Goal: Task Accomplishment & Management: Manage account settings

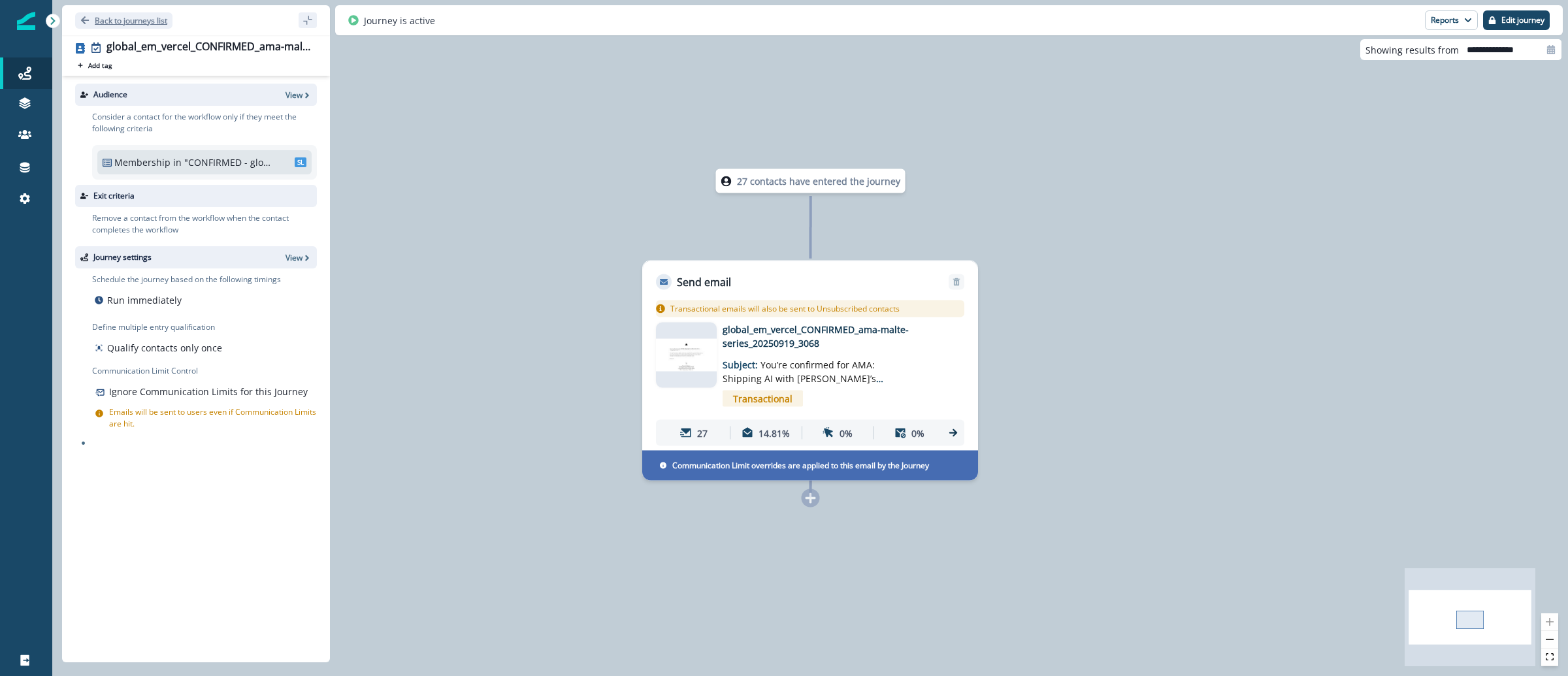
click at [114, 23] on p "Back to journeys list" at bounding box center [130, 20] width 72 height 11
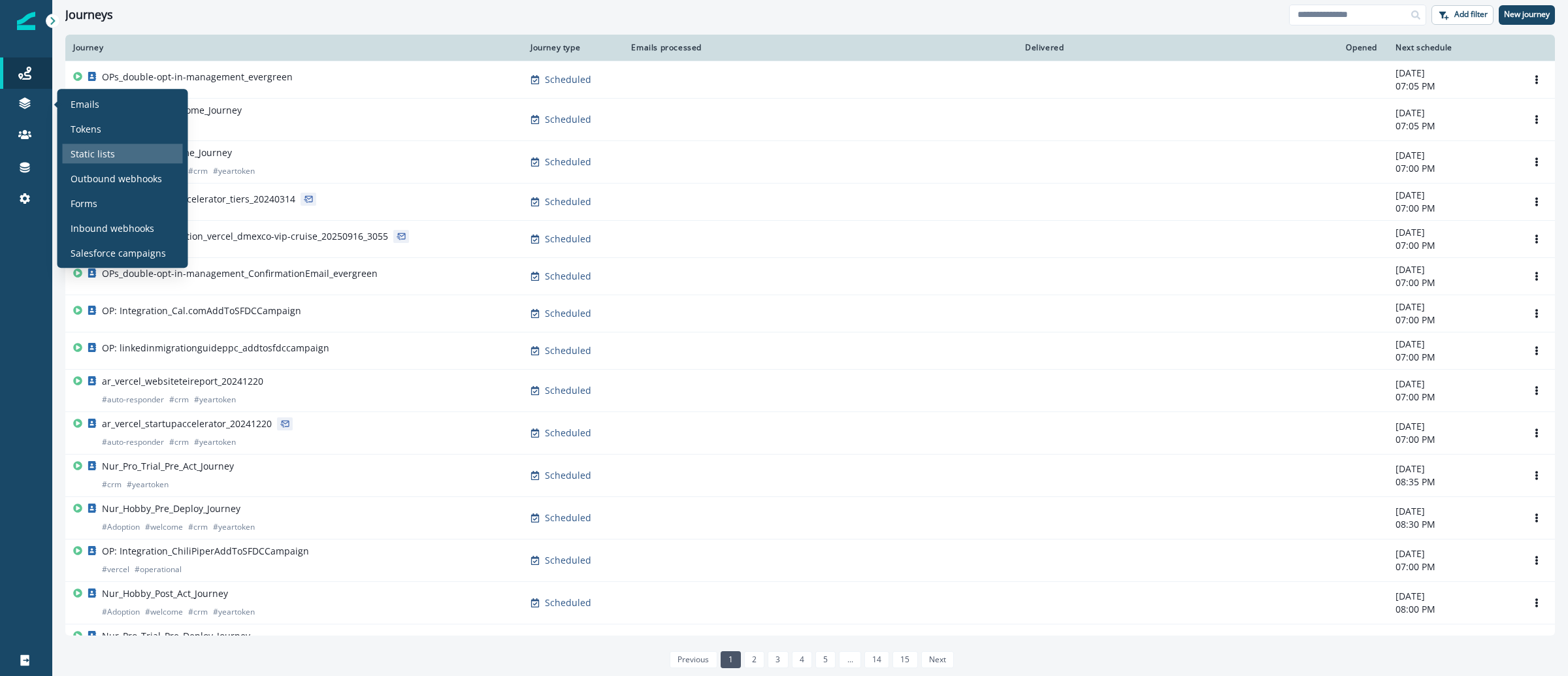
click at [102, 153] on p "Static lists" at bounding box center [93, 153] width 45 height 14
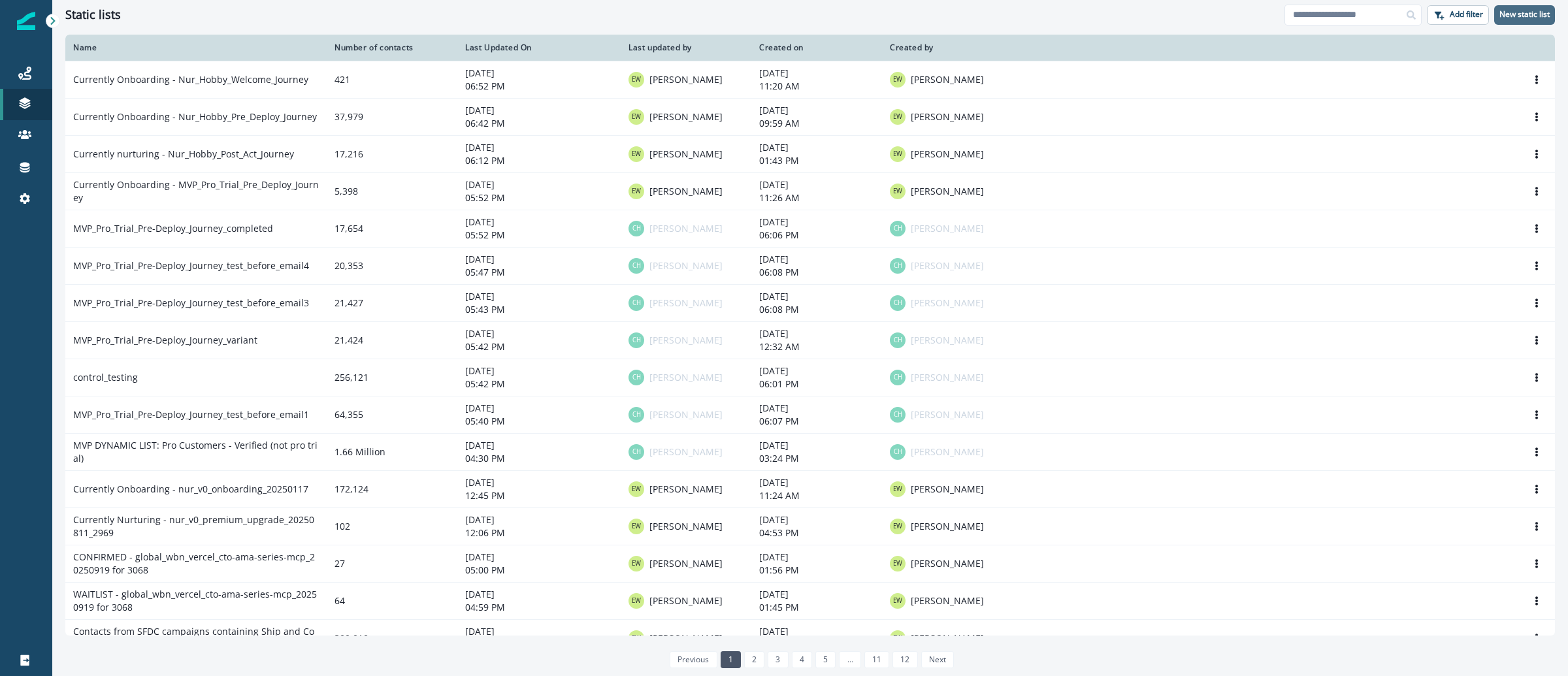
click at [1507, 7] on button "New static list" at bounding box center [1524, 15] width 61 height 20
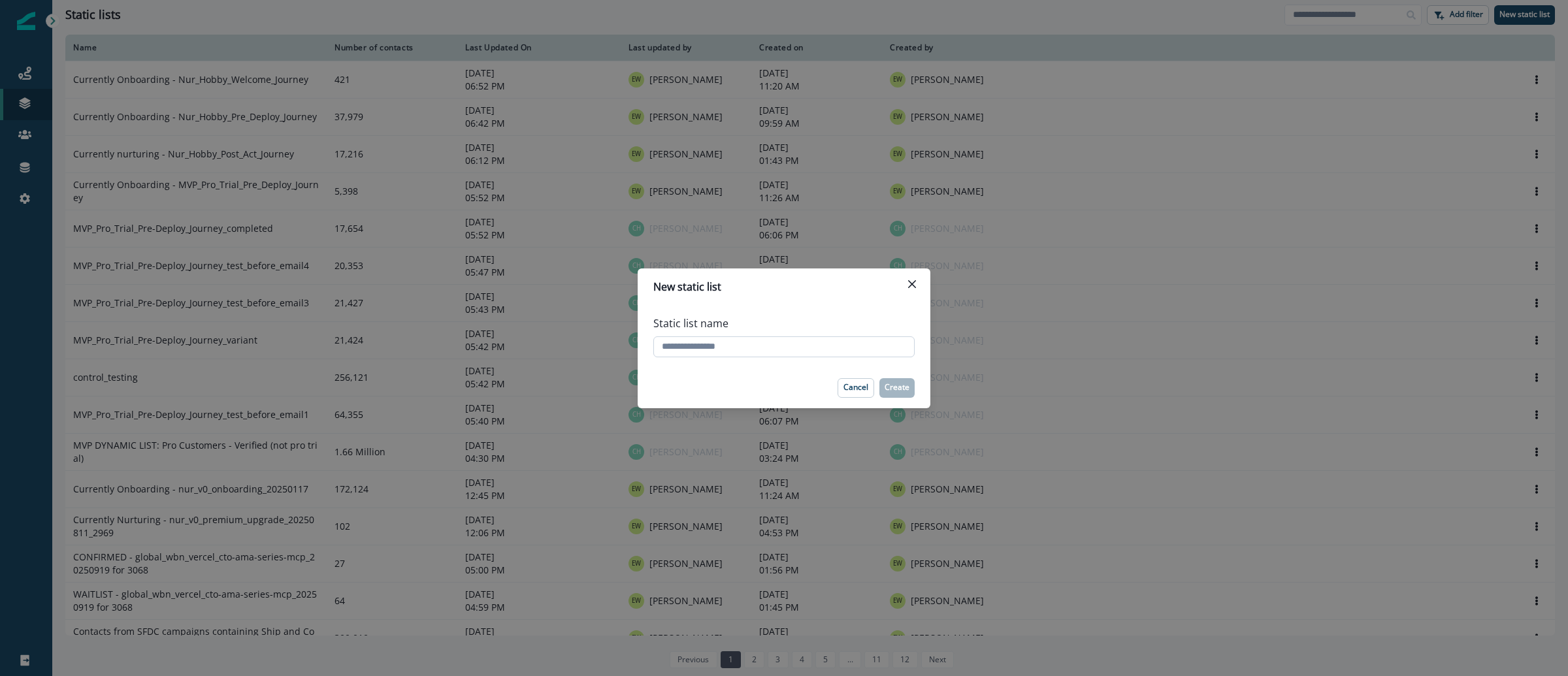
click at [697, 348] on input "Static list name" at bounding box center [784, 347] width 261 height 21
paste input "**********"
type input "**********"
click at [899, 383] on p "Create" at bounding box center [897, 387] width 25 height 9
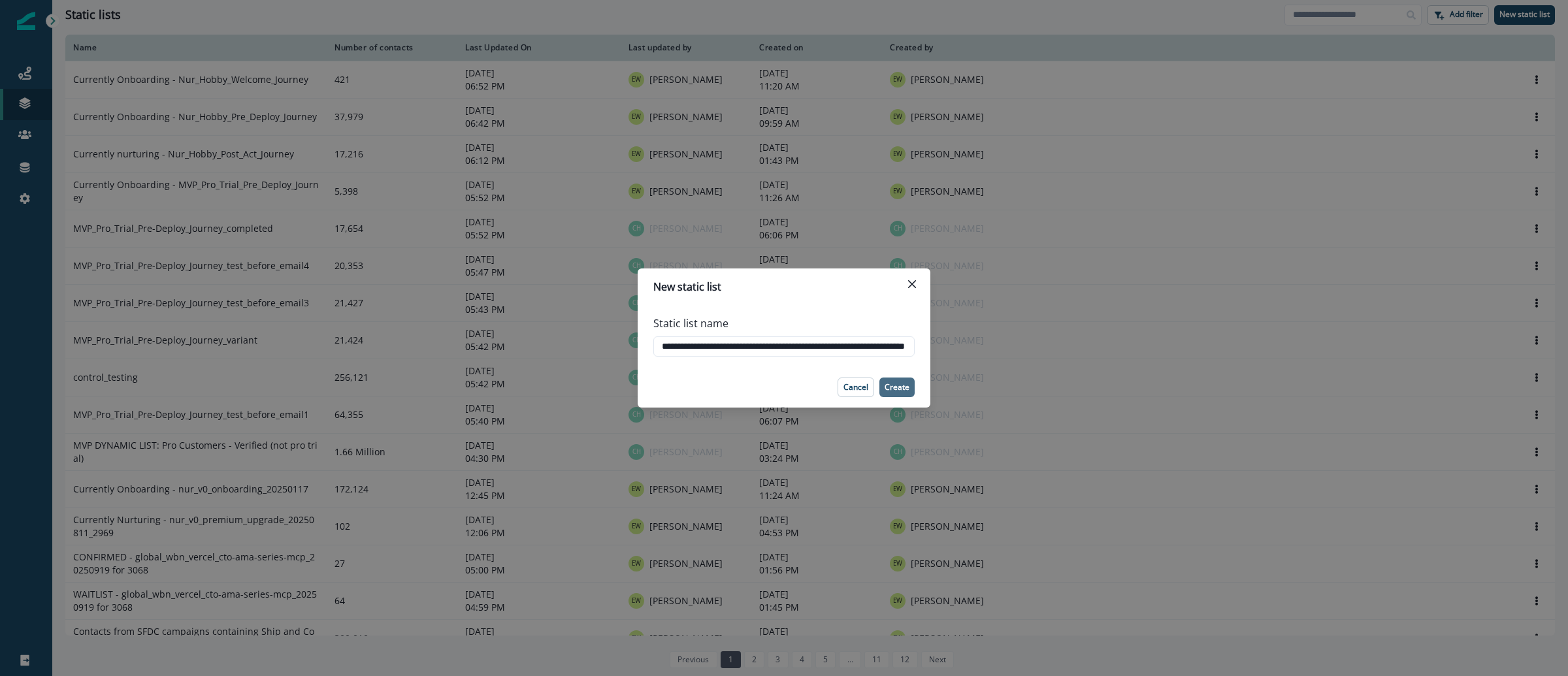
scroll to position [0, 0]
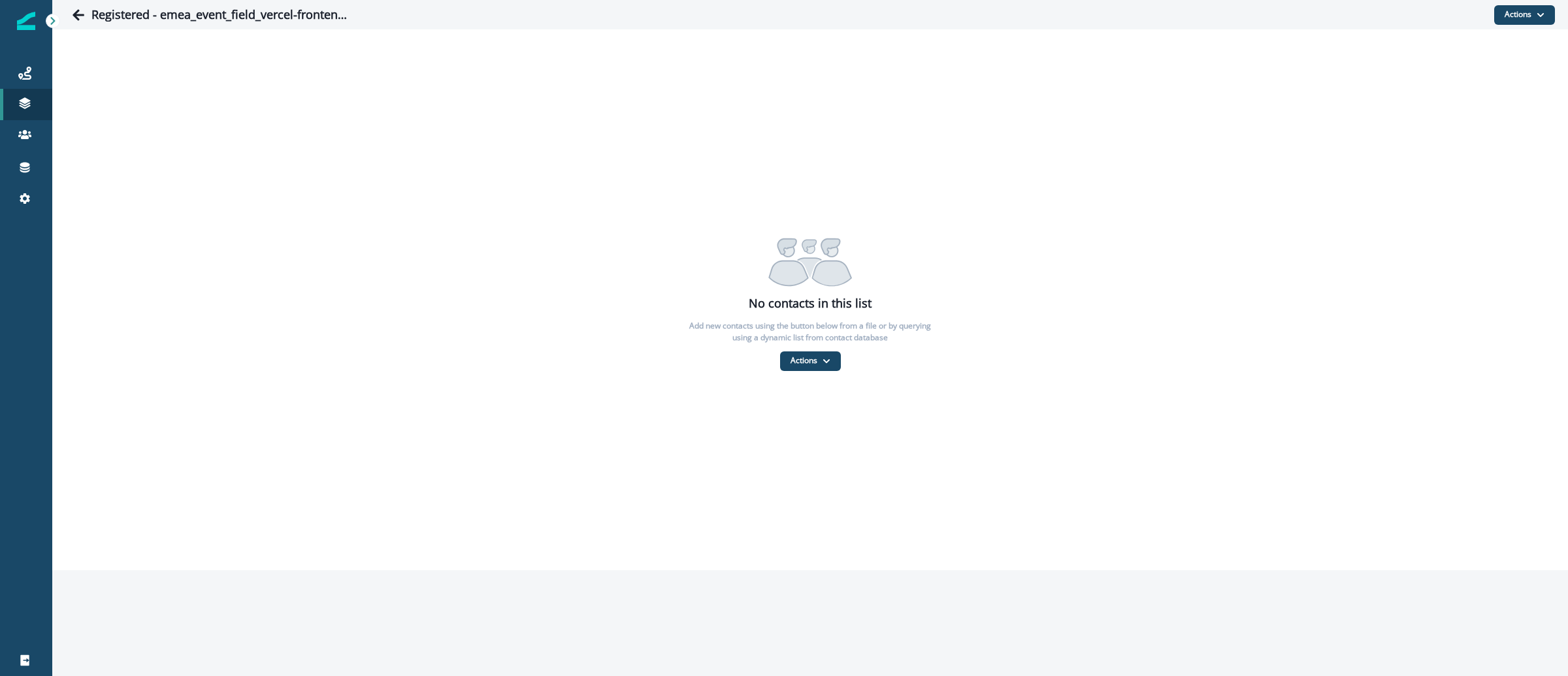
click at [813, 350] on div "No contacts in this list Add new contacts using the button below from a file or…" at bounding box center [810, 300] width 1516 height 142
click at [820, 362] on button "Actions" at bounding box center [810, 362] width 61 height 20
click at [818, 418] on button "From a CSV file" at bounding box center [839, 416] width 116 height 22
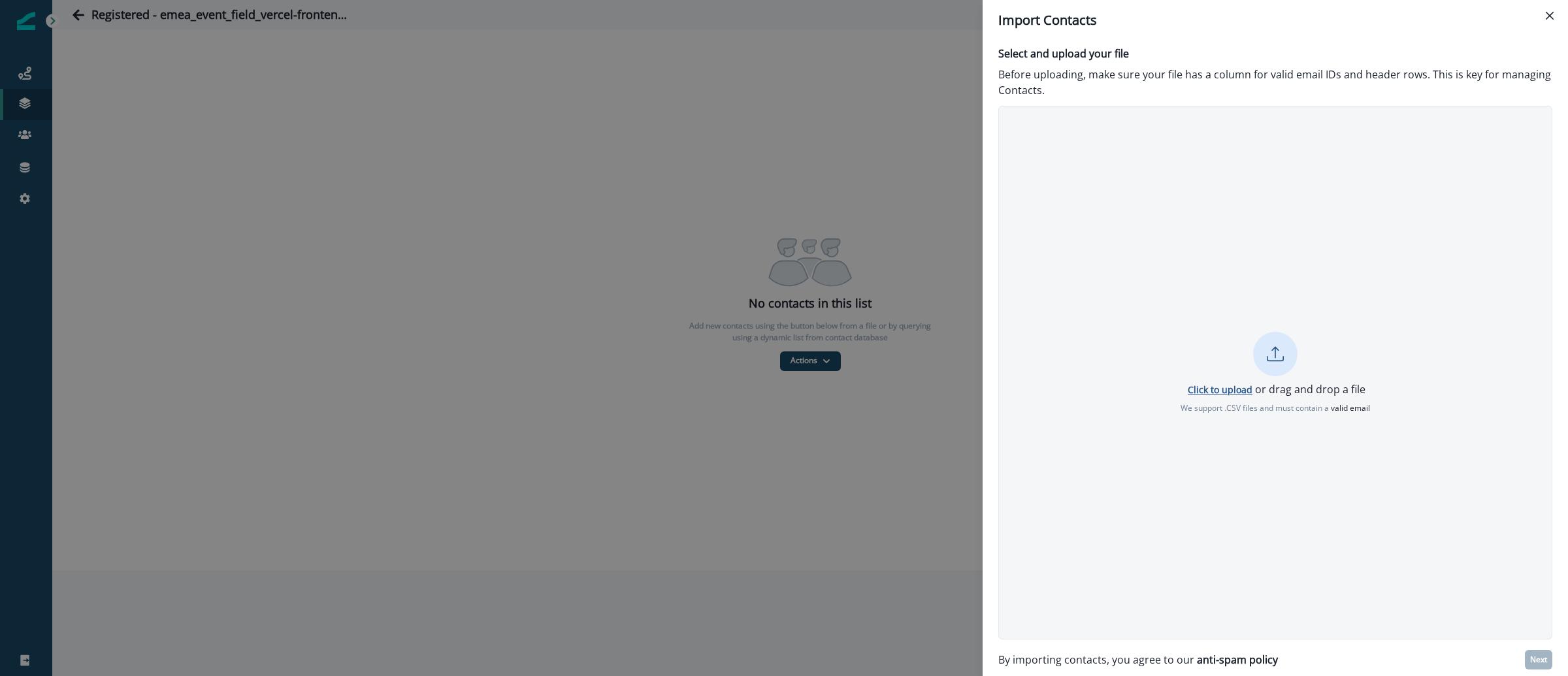
click at [1229, 390] on p "Click to upload" at bounding box center [1220, 389] width 65 height 12
click at [1541, 659] on p "Next" at bounding box center [1538, 659] width 17 height 9
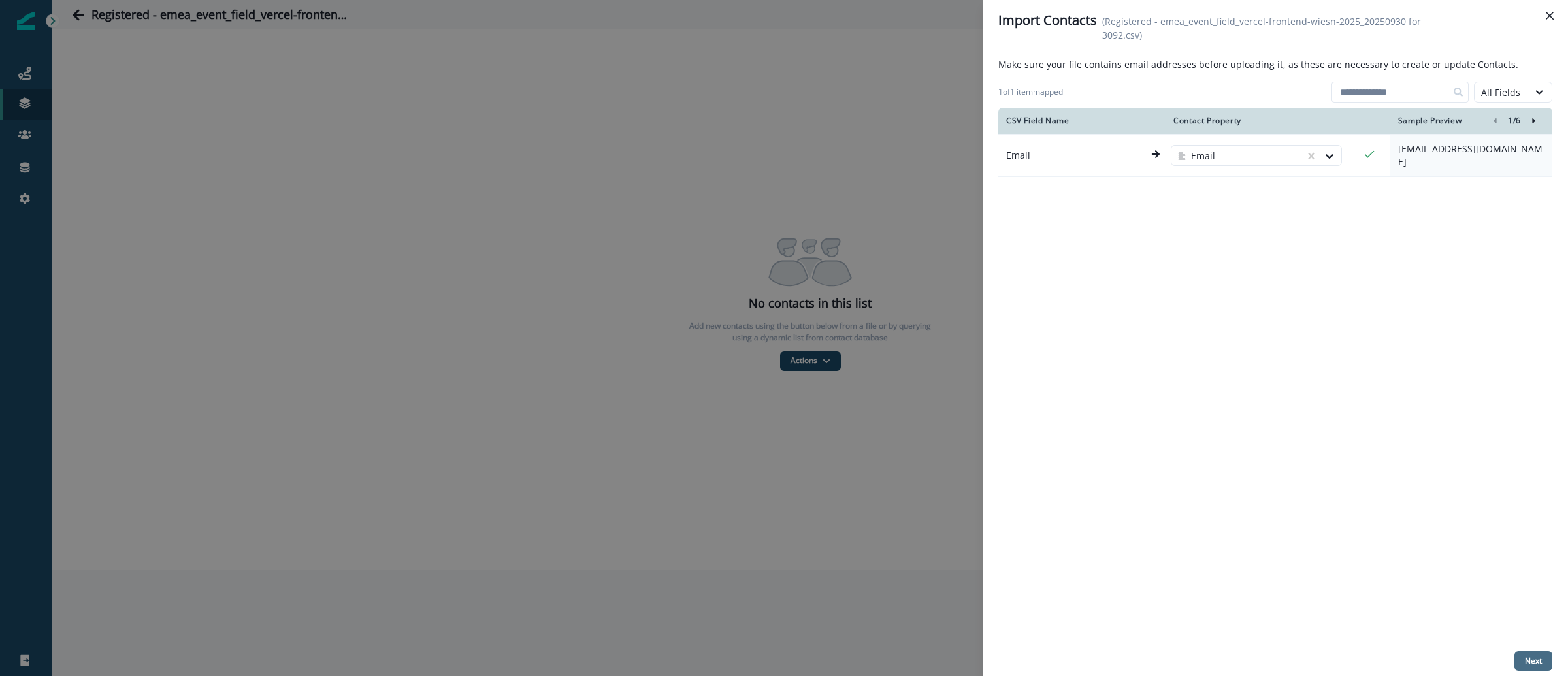
click at [1541, 661] on button "Next" at bounding box center [1533, 662] width 38 height 20
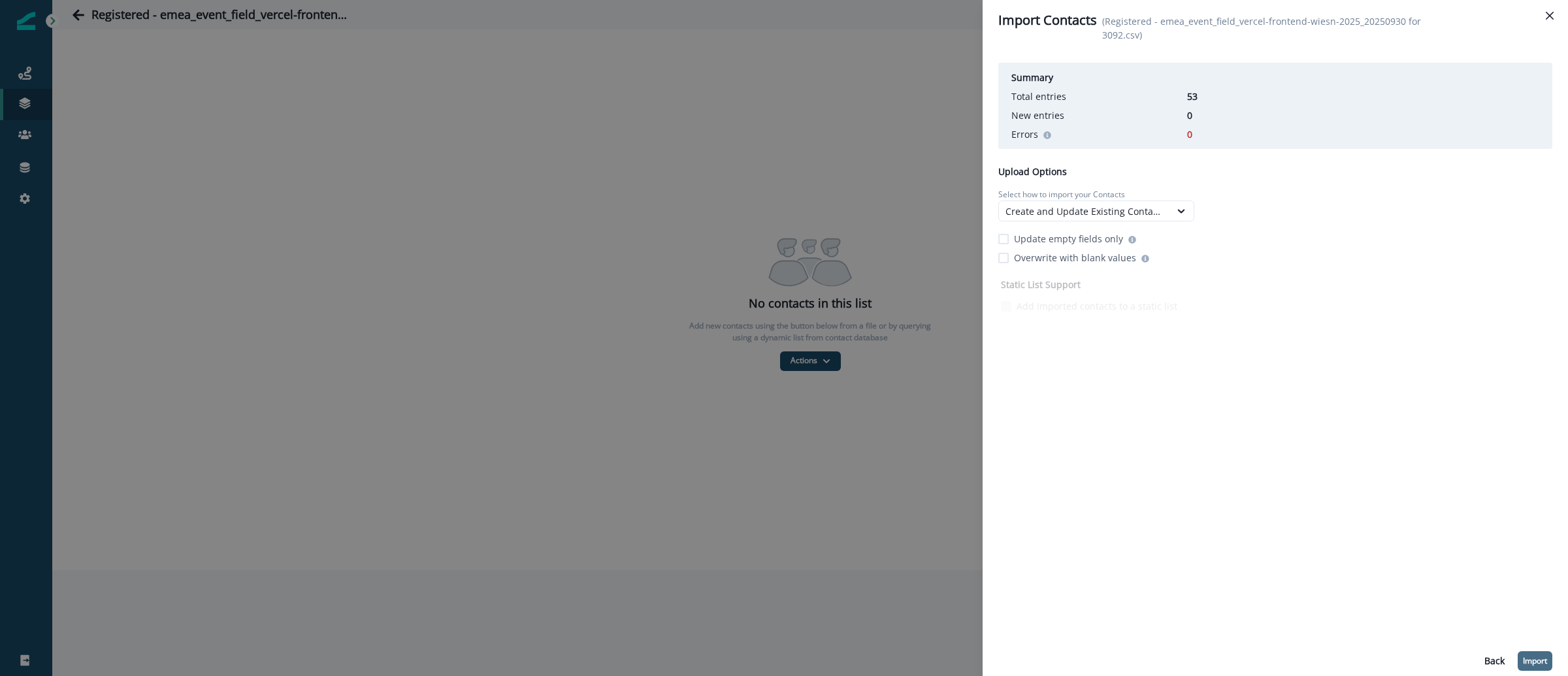
click at [1526, 664] on p "Import" at bounding box center [1535, 661] width 24 height 9
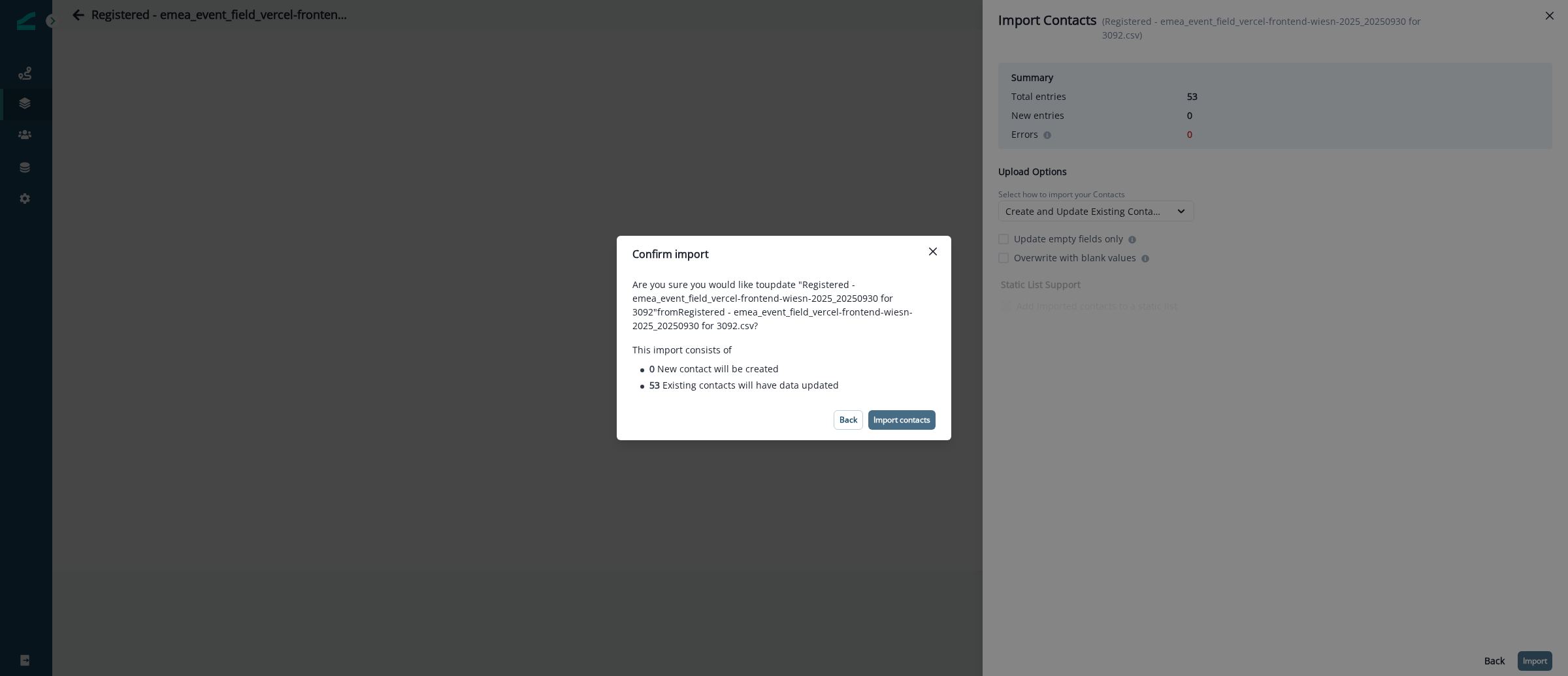
click at [924, 430] on button "Import contacts" at bounding box center [901, 421] width 67 height 20
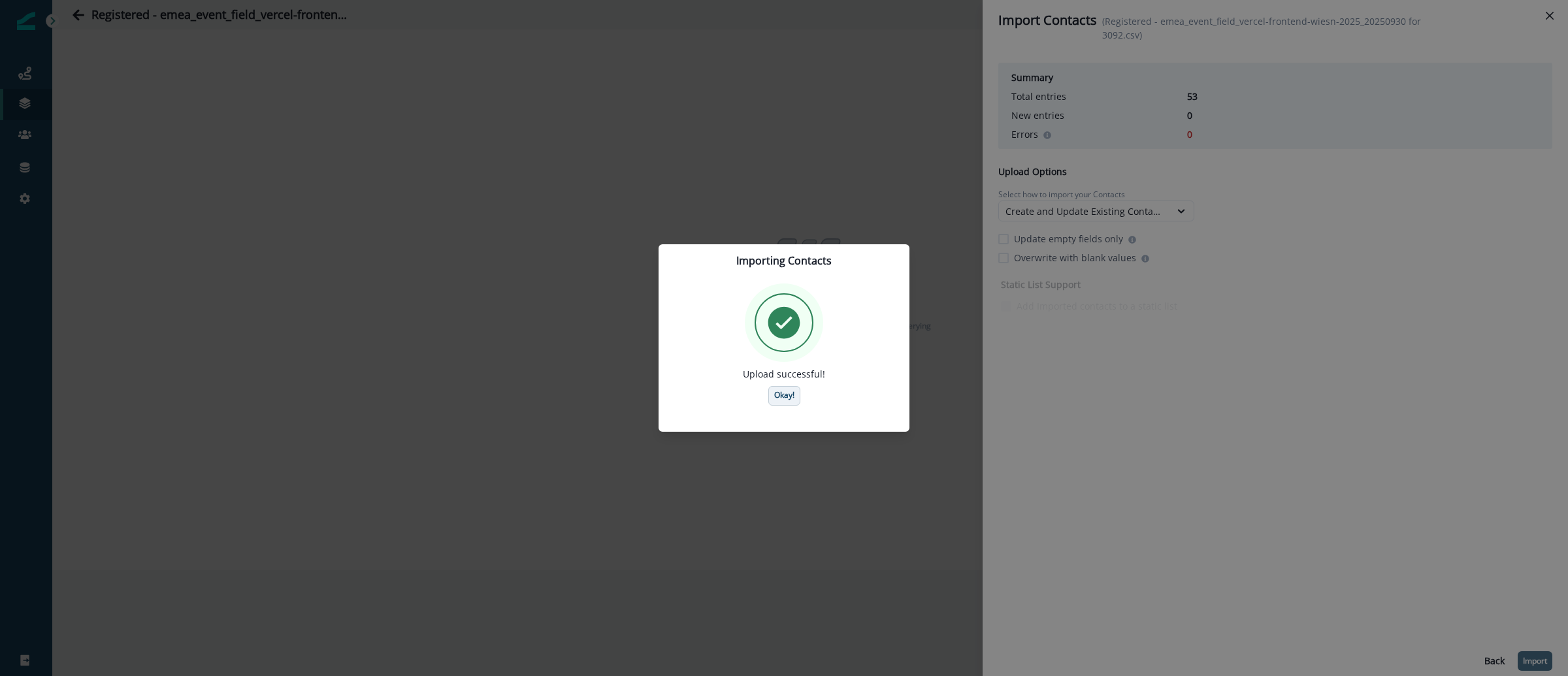
click at [796, 393] on button "Okay!" at bounding box center [784, 396] width 32 height 20
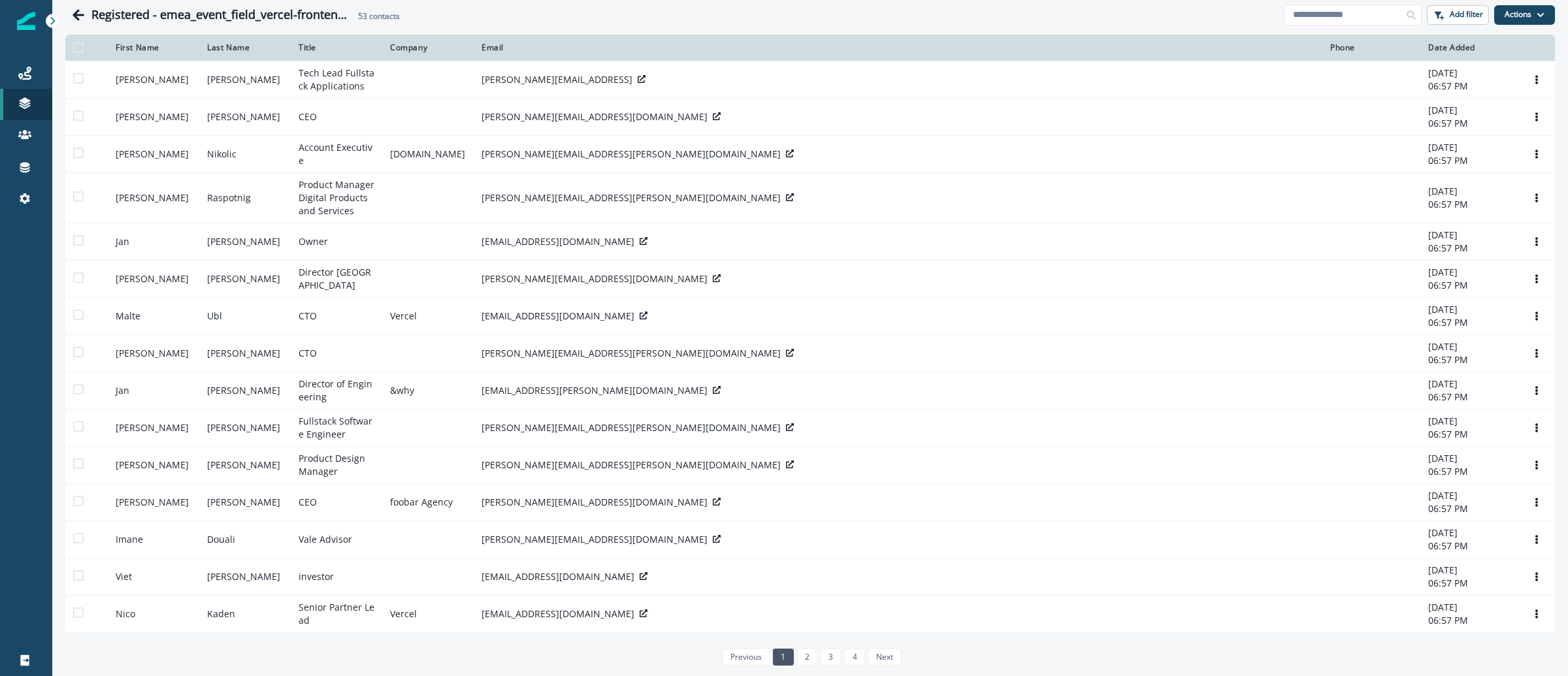
click at [31, 29] on img at bounding box center [26, 21] width 18 height 18
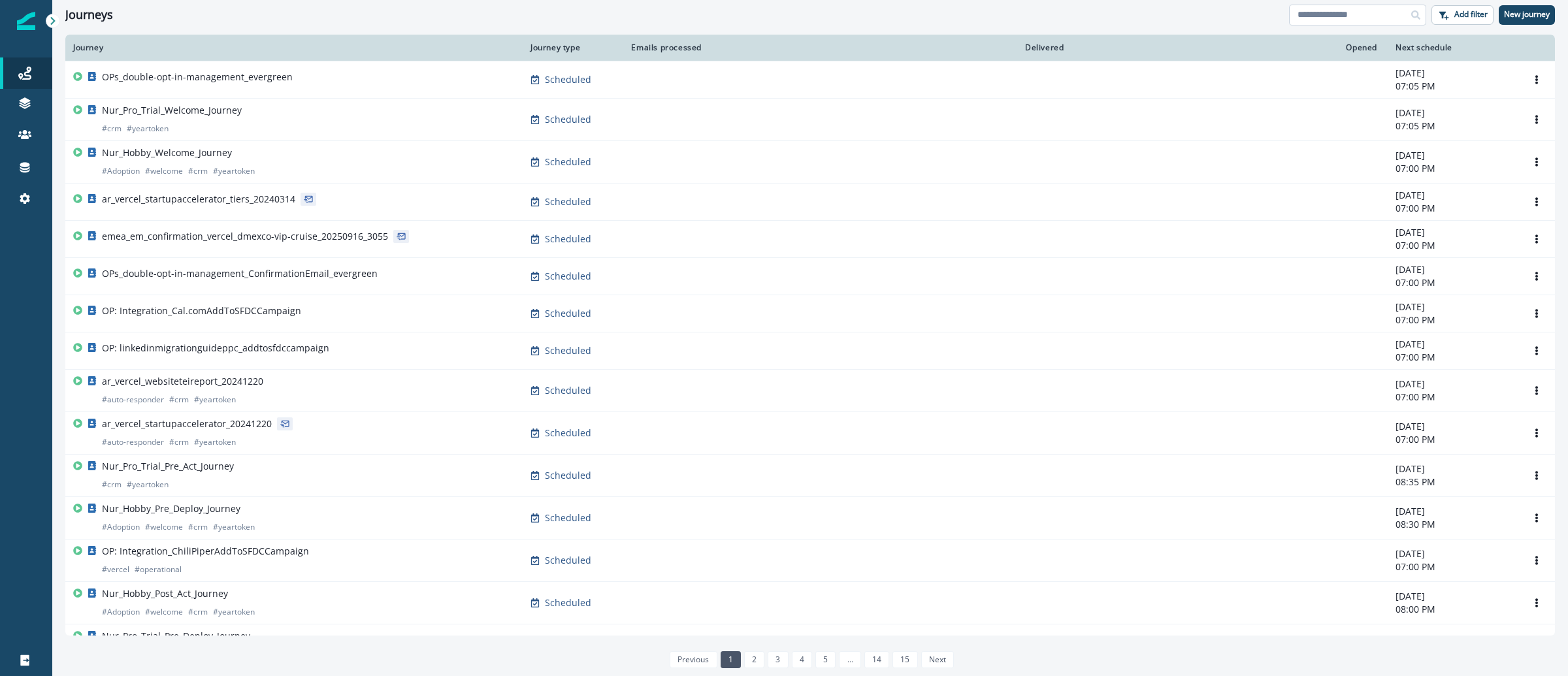
click at [1313, 15] on input at bounding box center [1357, 15] width 137 height 21
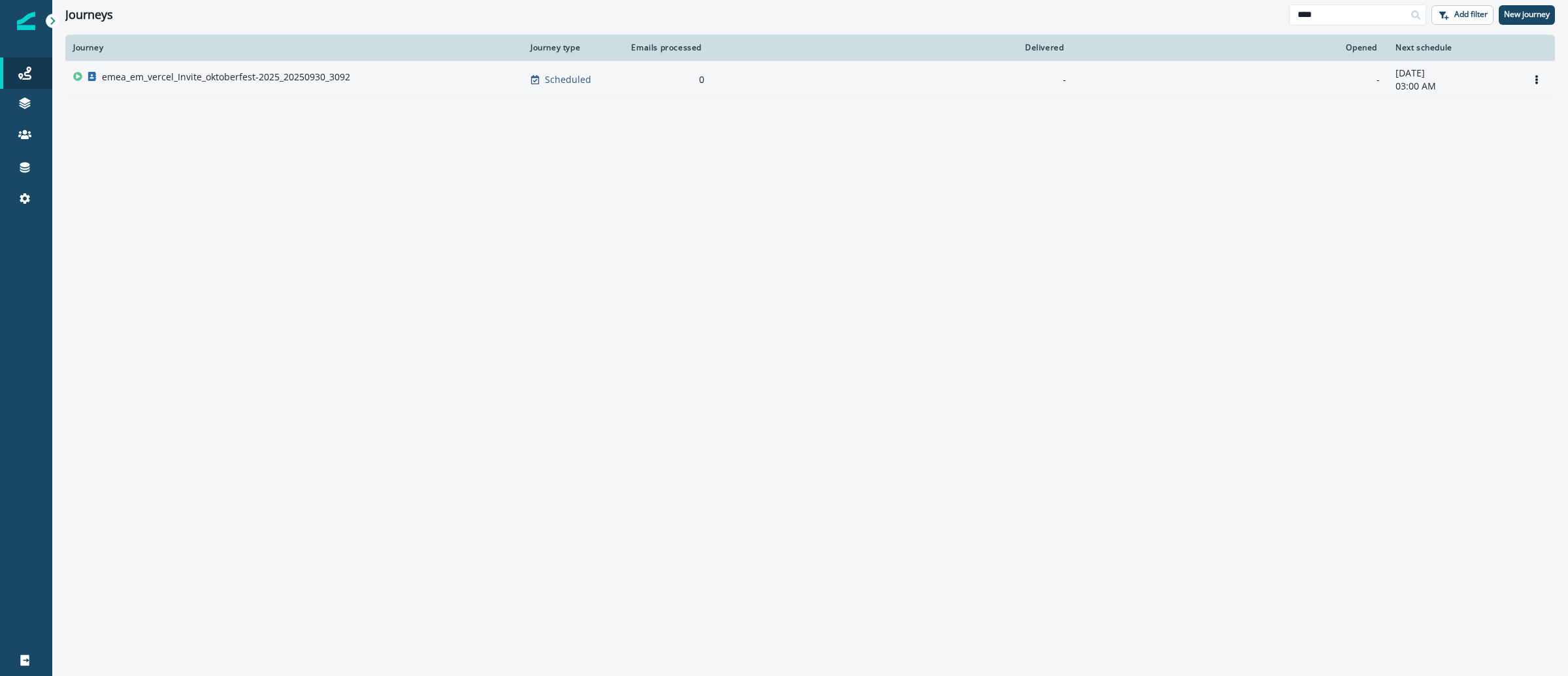
type input "****"
click at [278, 71] on p "emea_em_vercel_Invite_oktoberfest-2025_20250930_3092" at bounding box center [226, 77] width 248 height 13
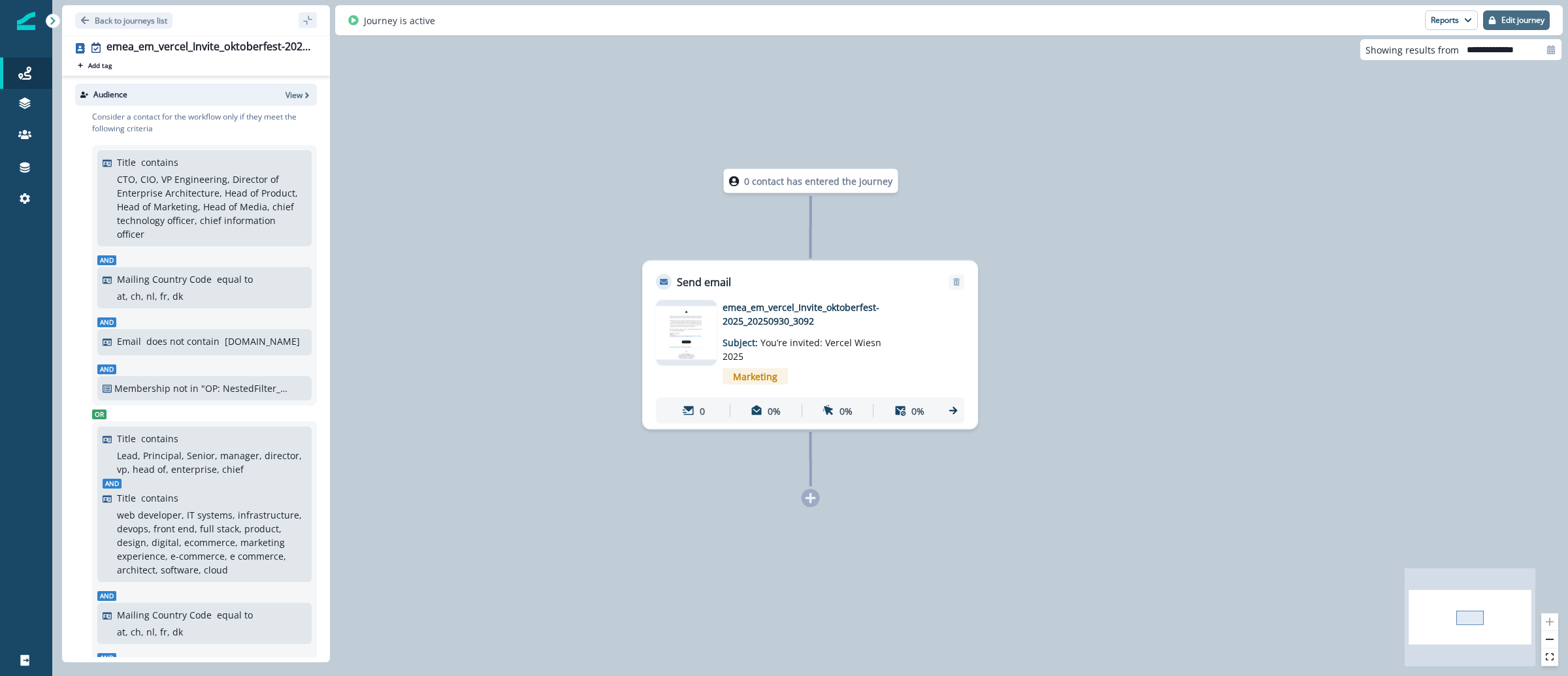
click at [1518, 17] on p "Edit journey" at bounding box center [1523, 20] width 43 height 9
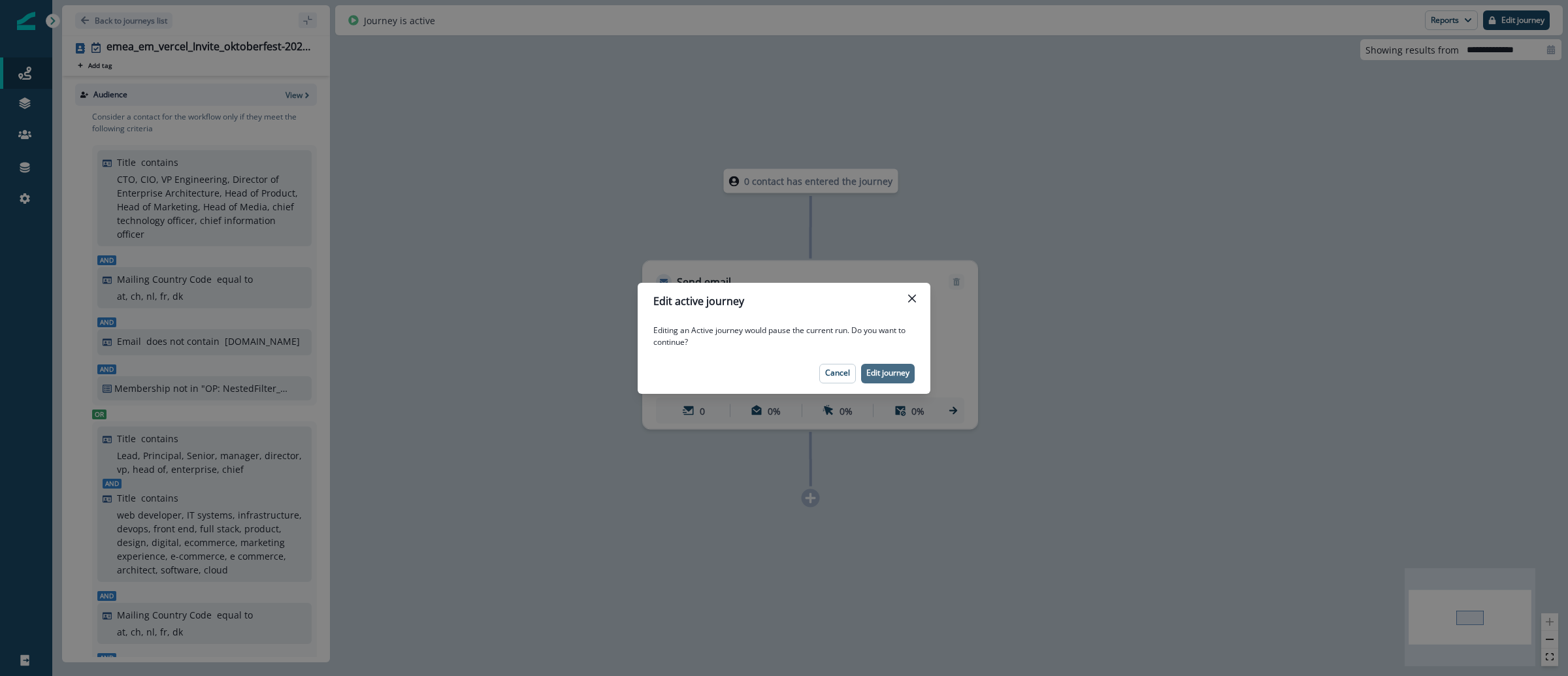
click at [898, 376] on p "Edit journey" at bounding box center [888, 372] width 43 height 9
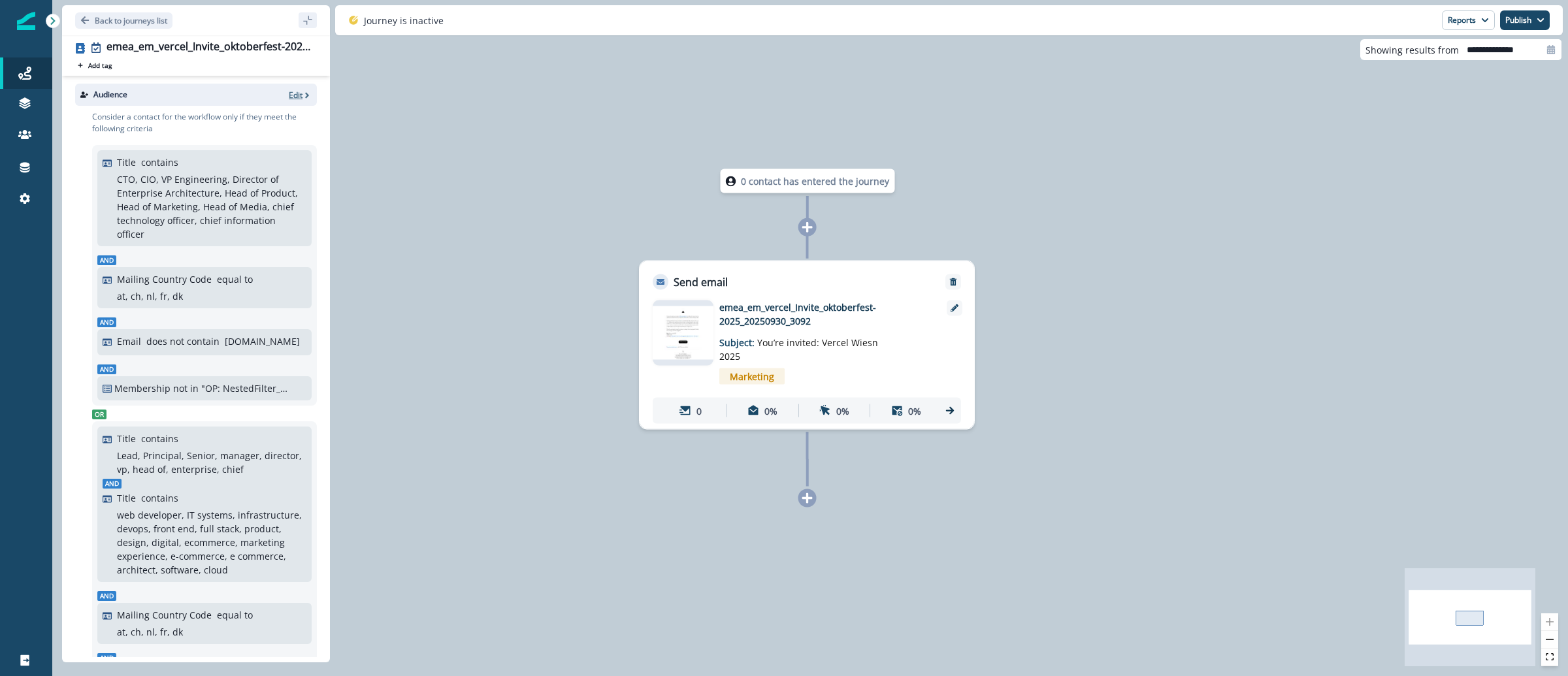
click at [289, 93] on p "Edit" at bounding box center [295, 95] width 14 height 11
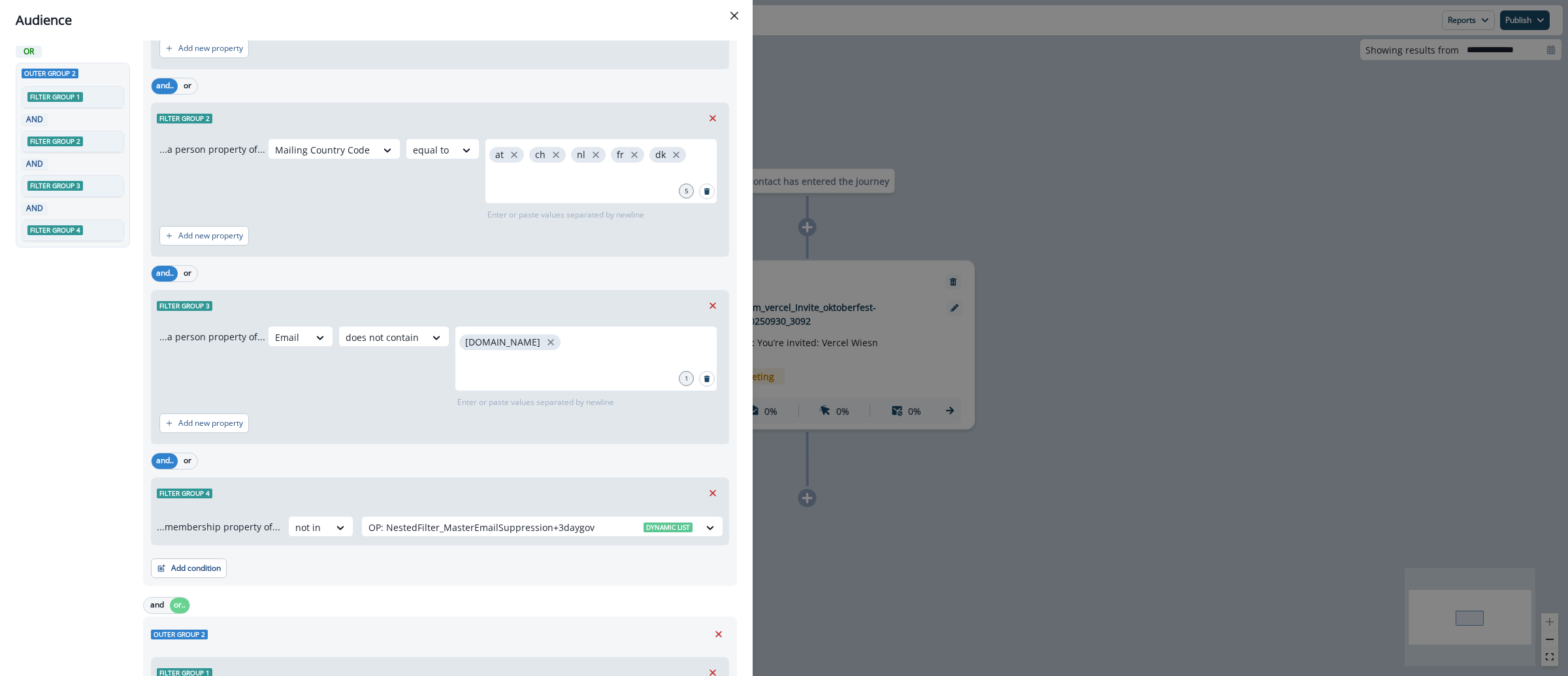
scroll to position [266, 0]
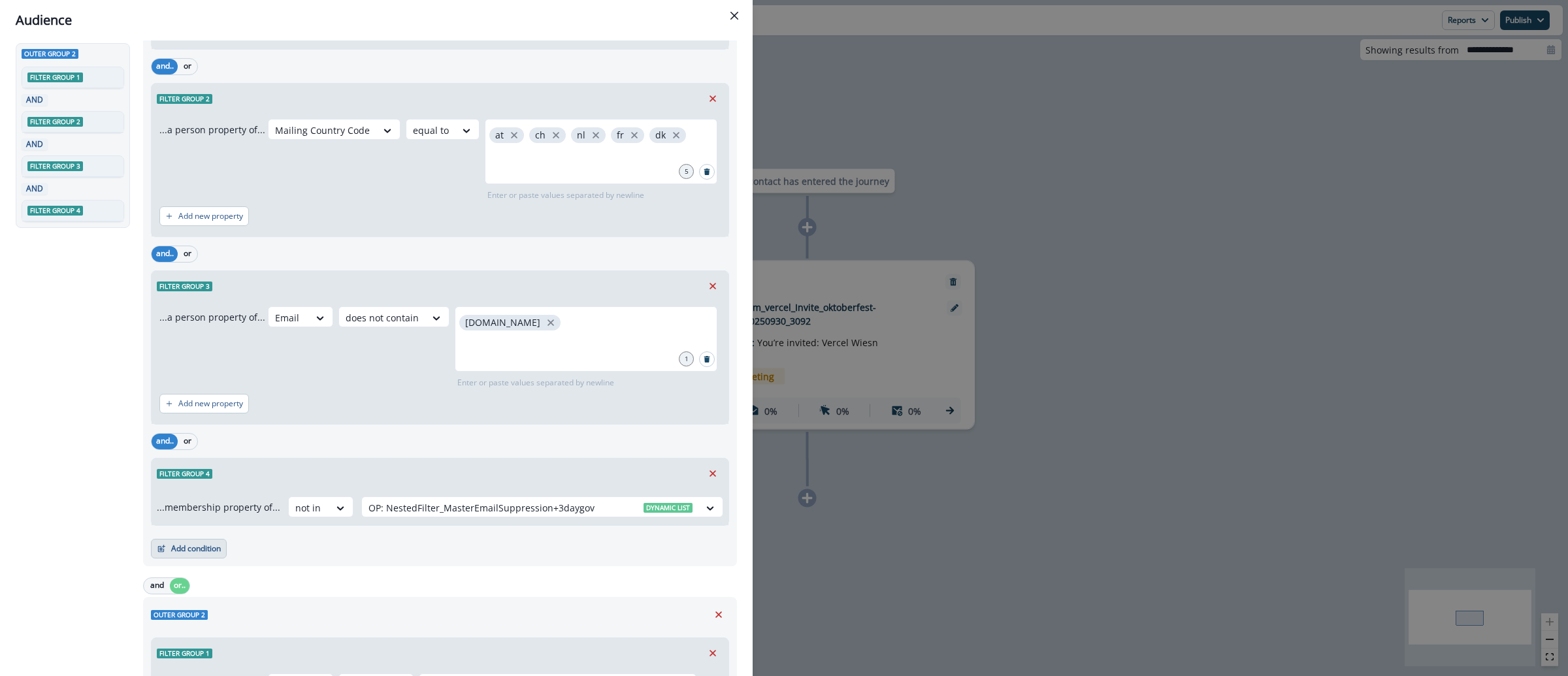
click at [217, 552] on button "Add condition" at bounding box center [188, 549] width 75 height 20
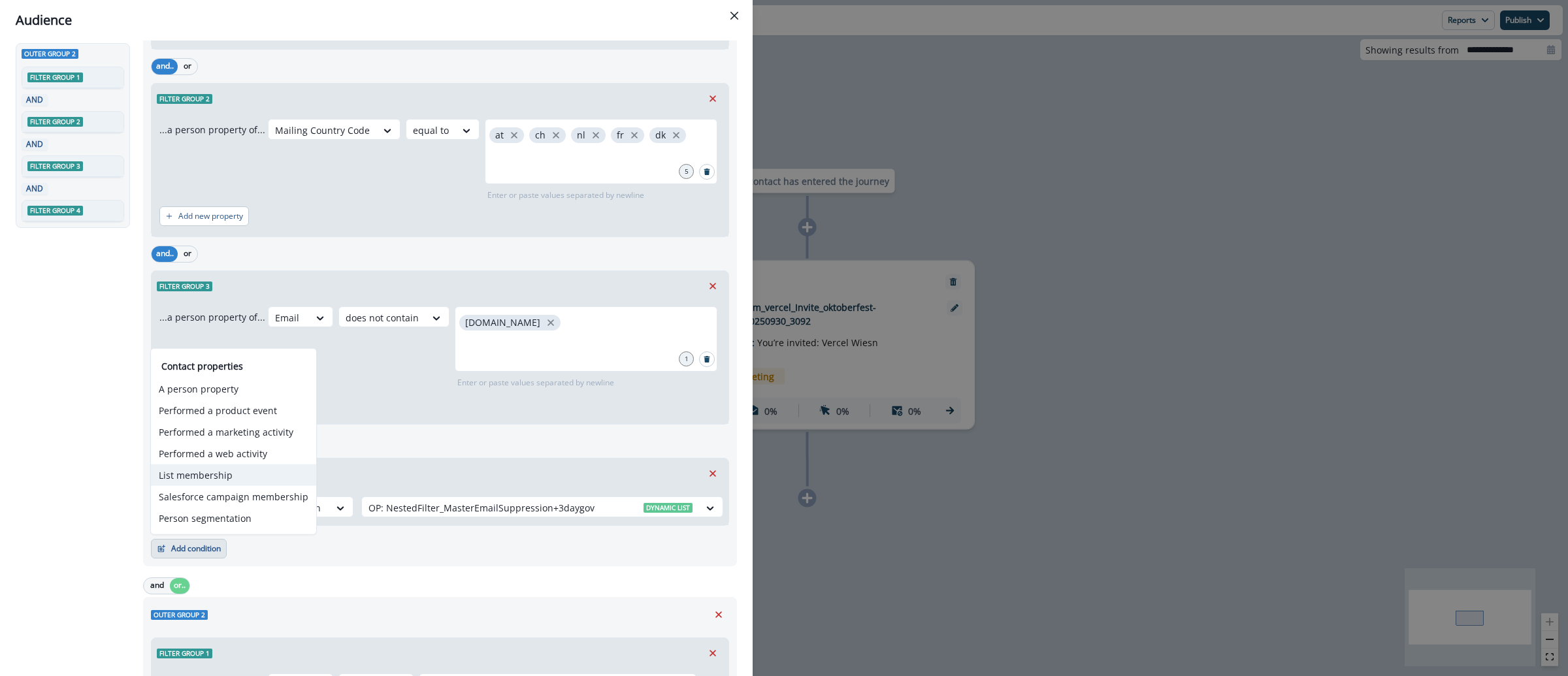
click at [248, 476] on button "List membership" at bounding box center [233, 475] width 165 height 22
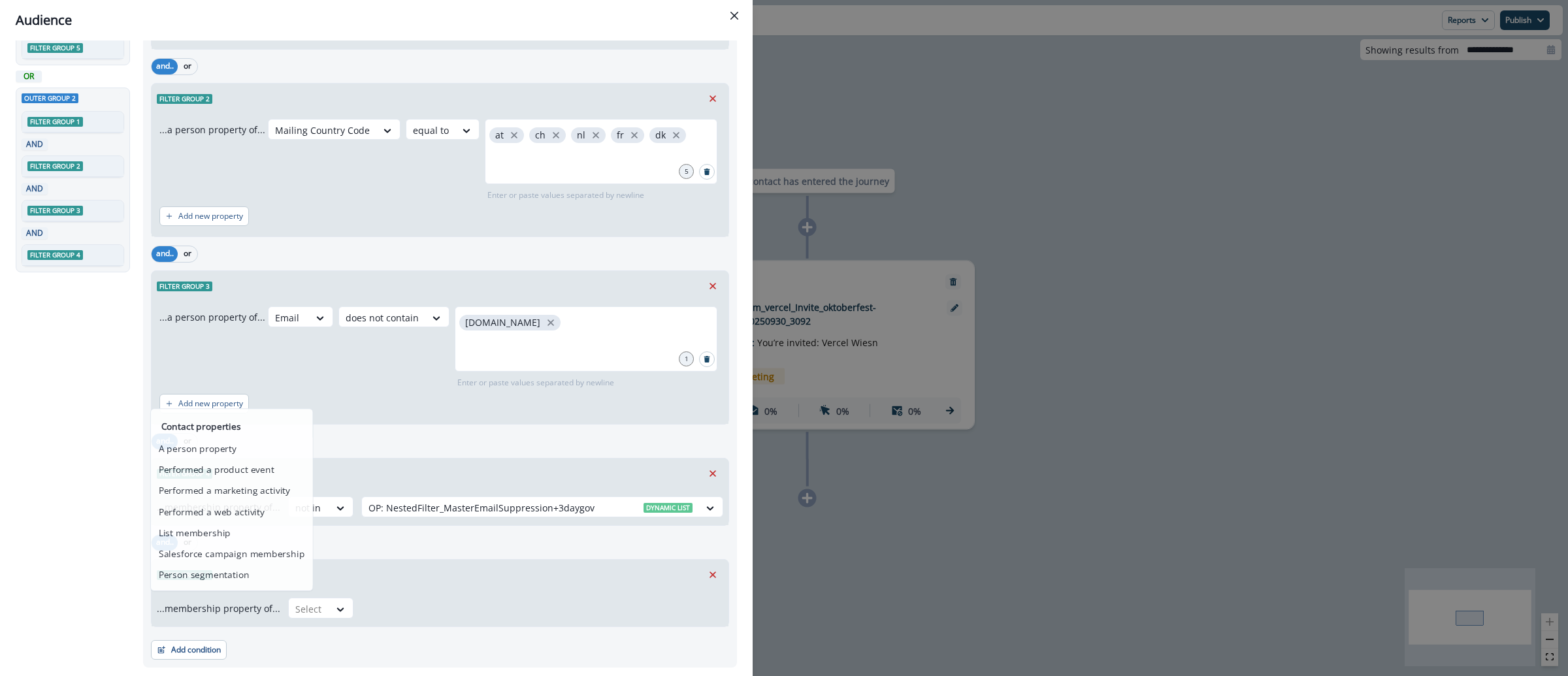
scroll to position [312, 0]
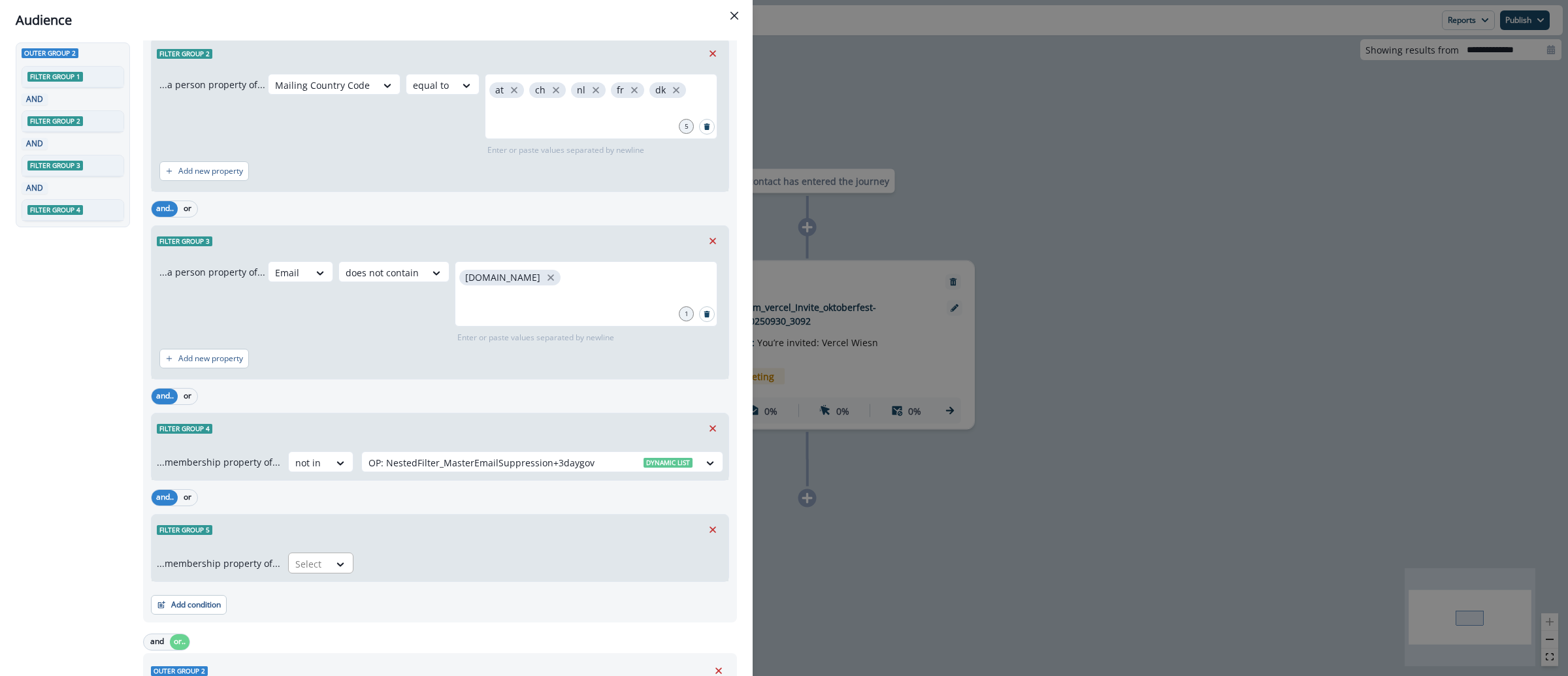
click at [315, 566] on div at bounding box center [308, 564] width 27 height 17
click at [306, 610] on div "not in" at bounding box center [316, 619] width 66 height 24
click at [438, 566] on div at bounding box center [530, 564] width 324 height 17
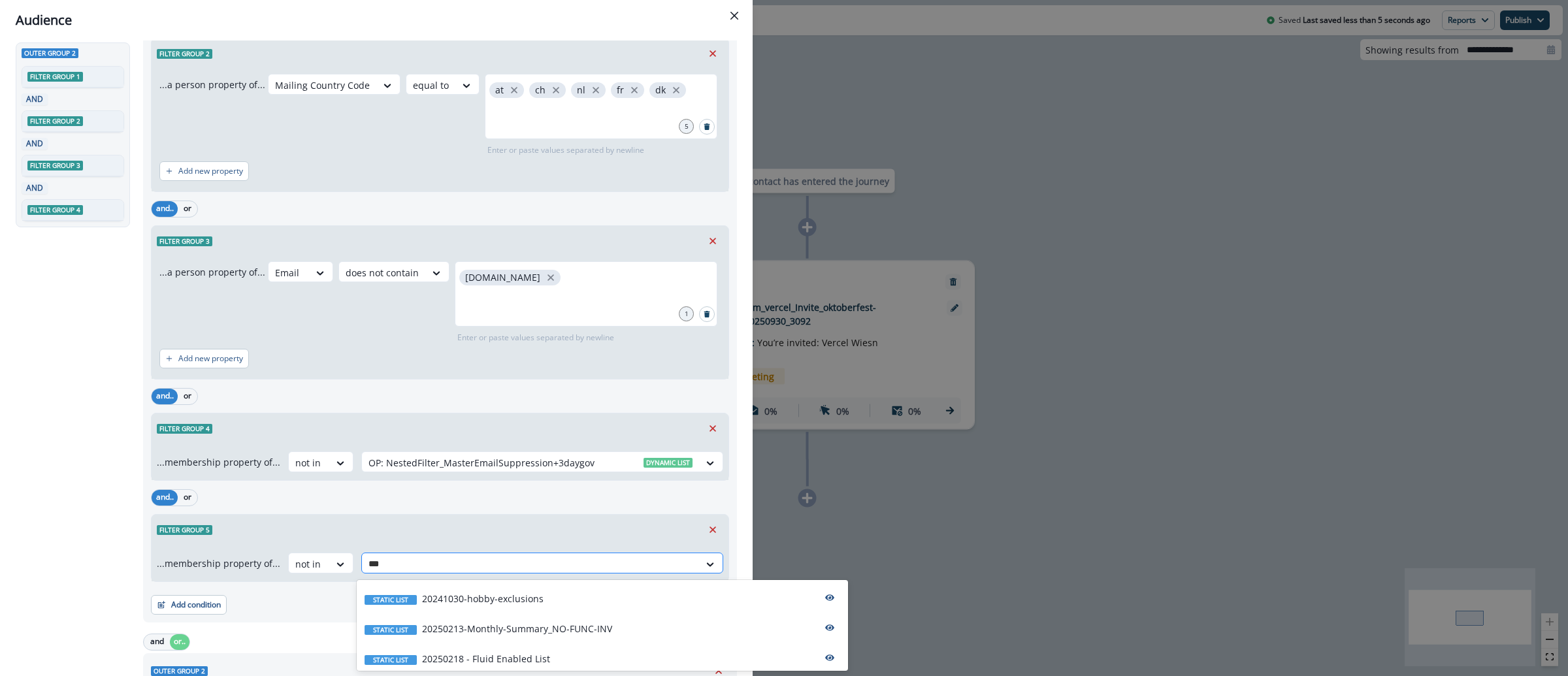
type input "****"
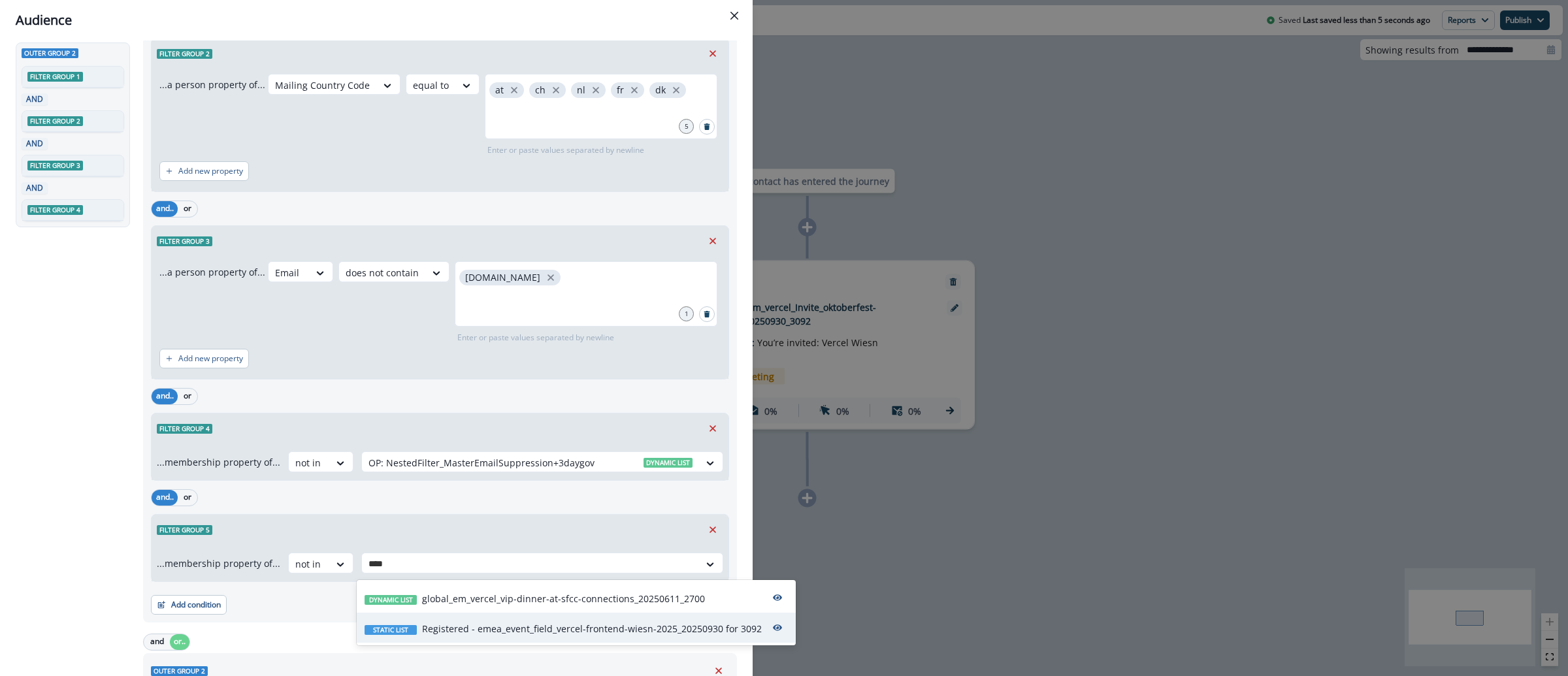
click at [570, 624] on p "Registered - emea_event_field_vercel-frontend-wiesn-2025_20250930 for 3092" at bounding box center [592, 629] width 340 height 14
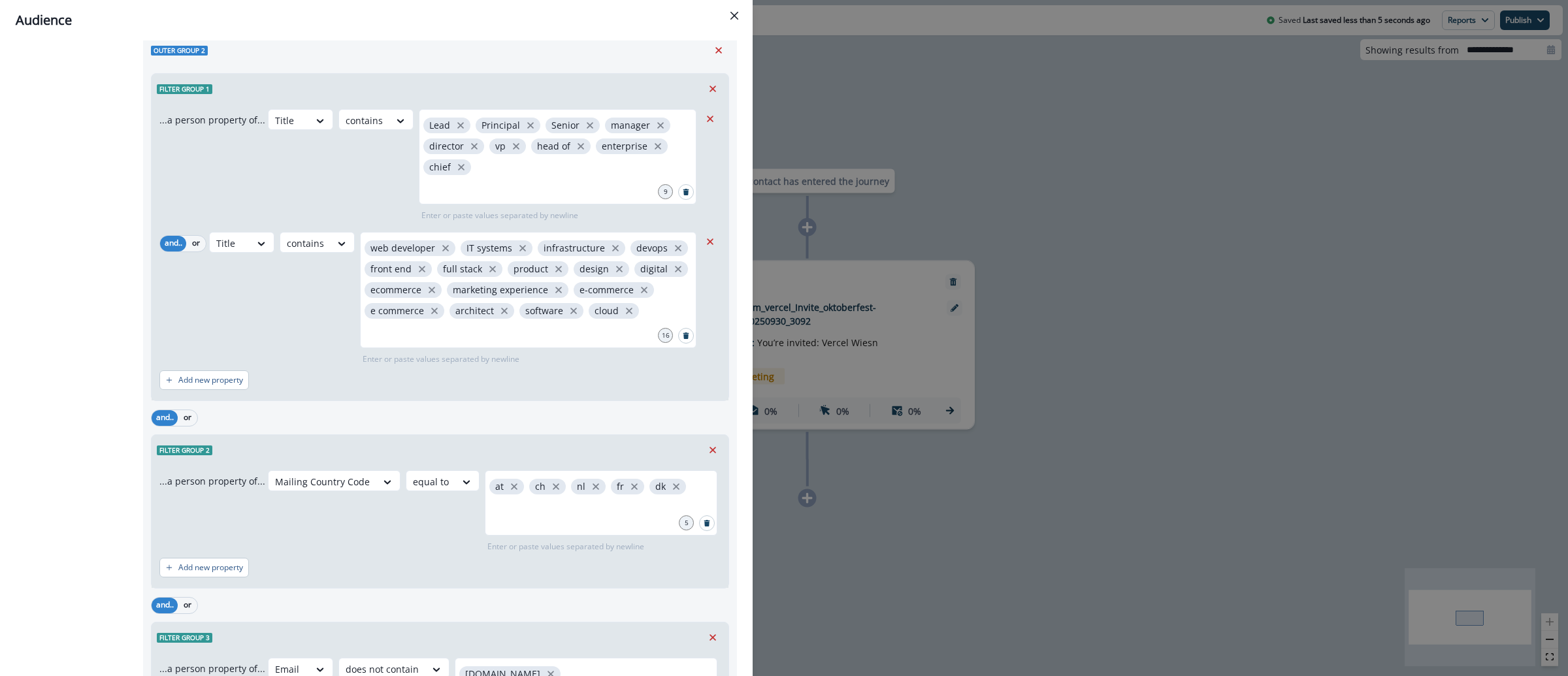
scroll to position [1237, 0]
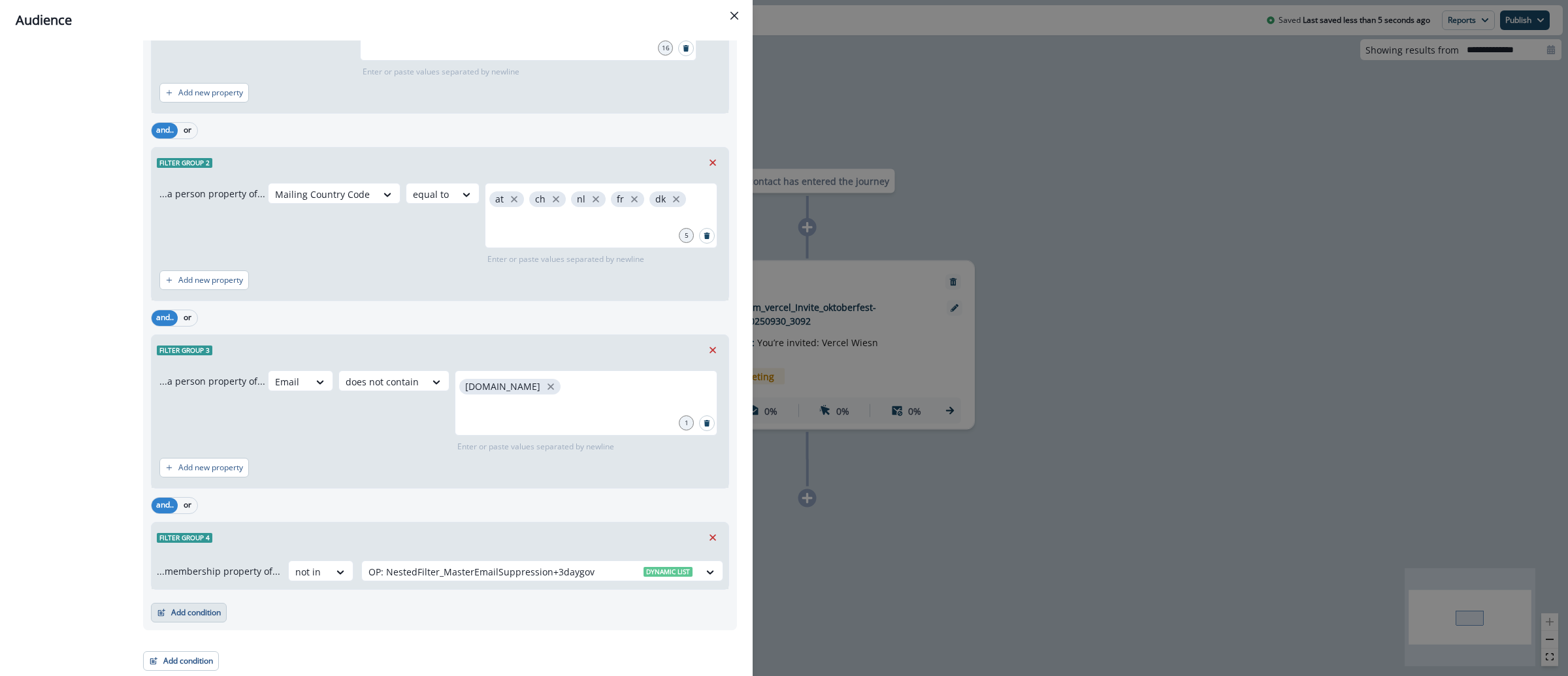
click at [199, 619] on button "Add condition" at bounding box center [188, 613] width 75 height 20
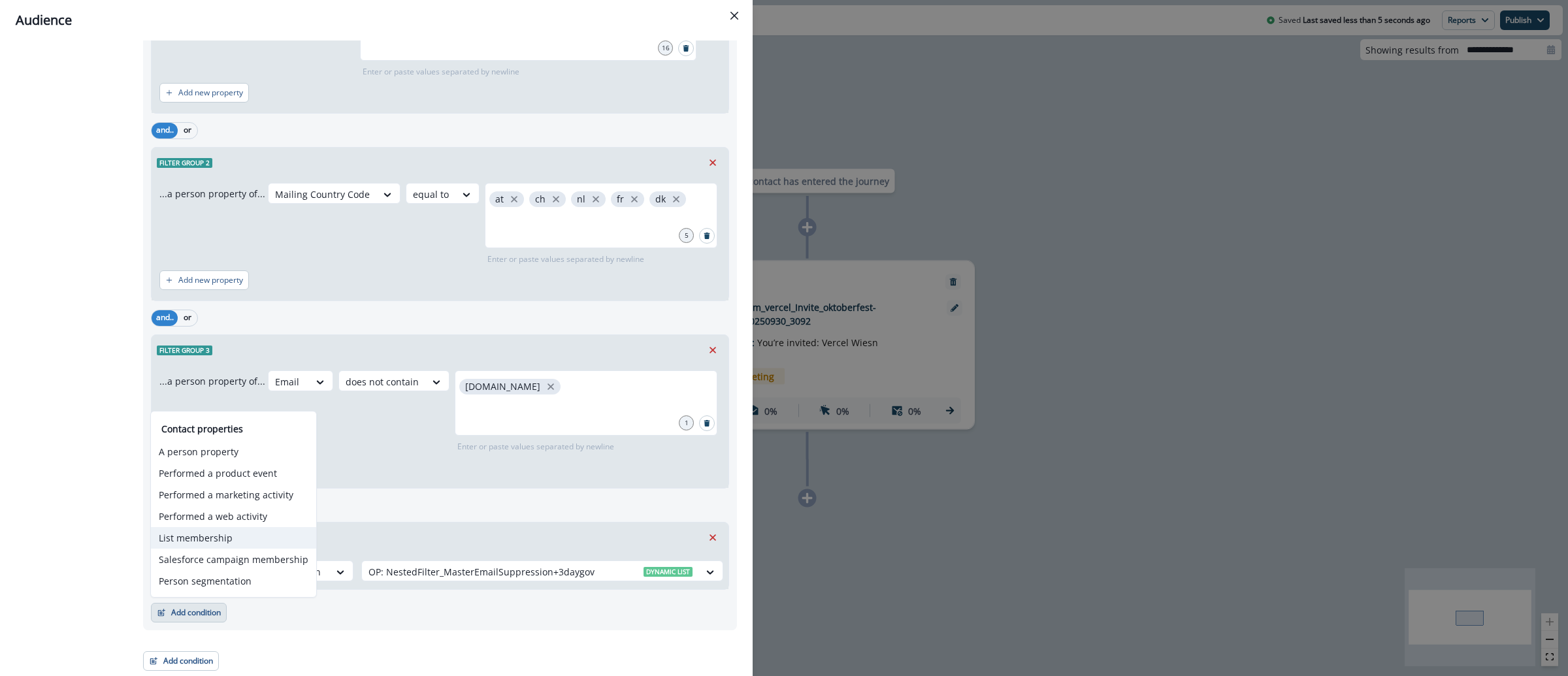
click at [200, 541] on button "List membership" at bounding box center [233, 538] width 165 height 22
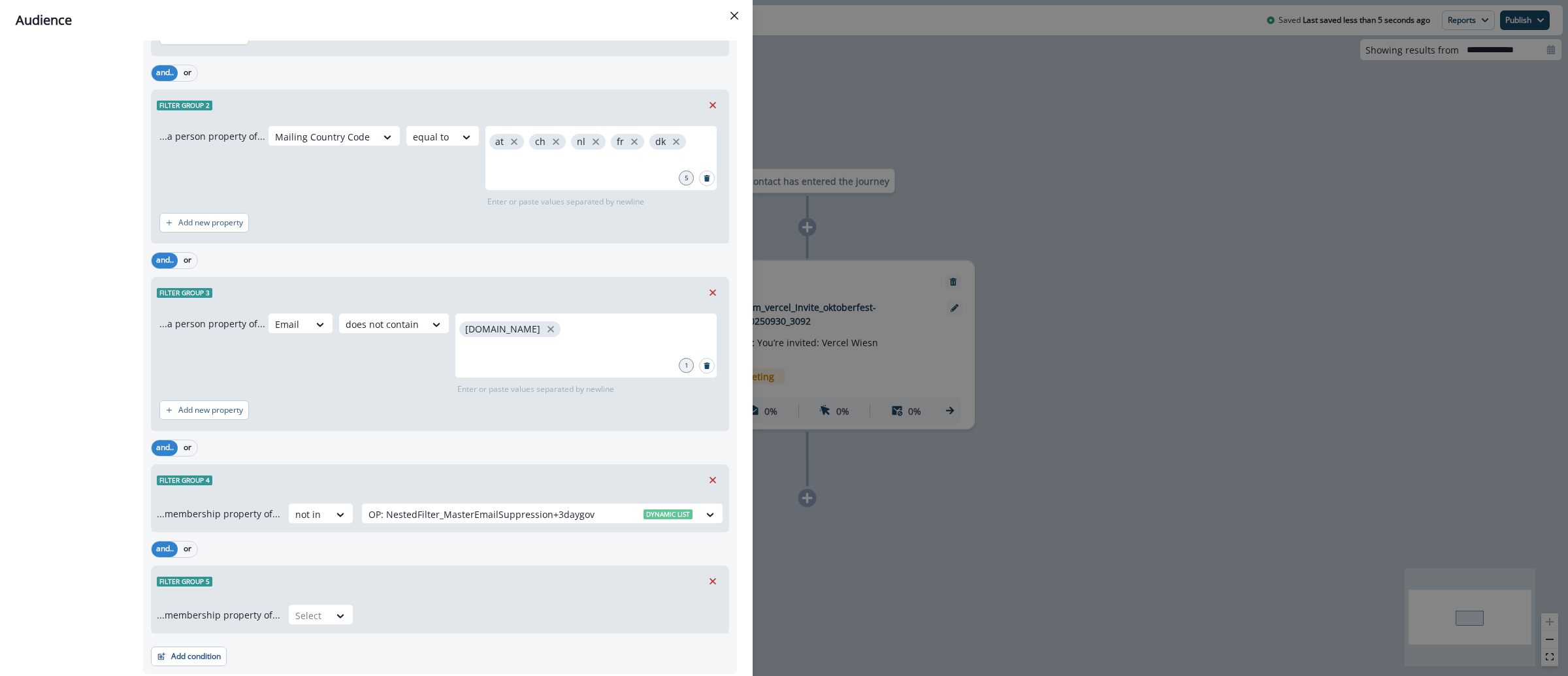
scroll to position [1339, 0]
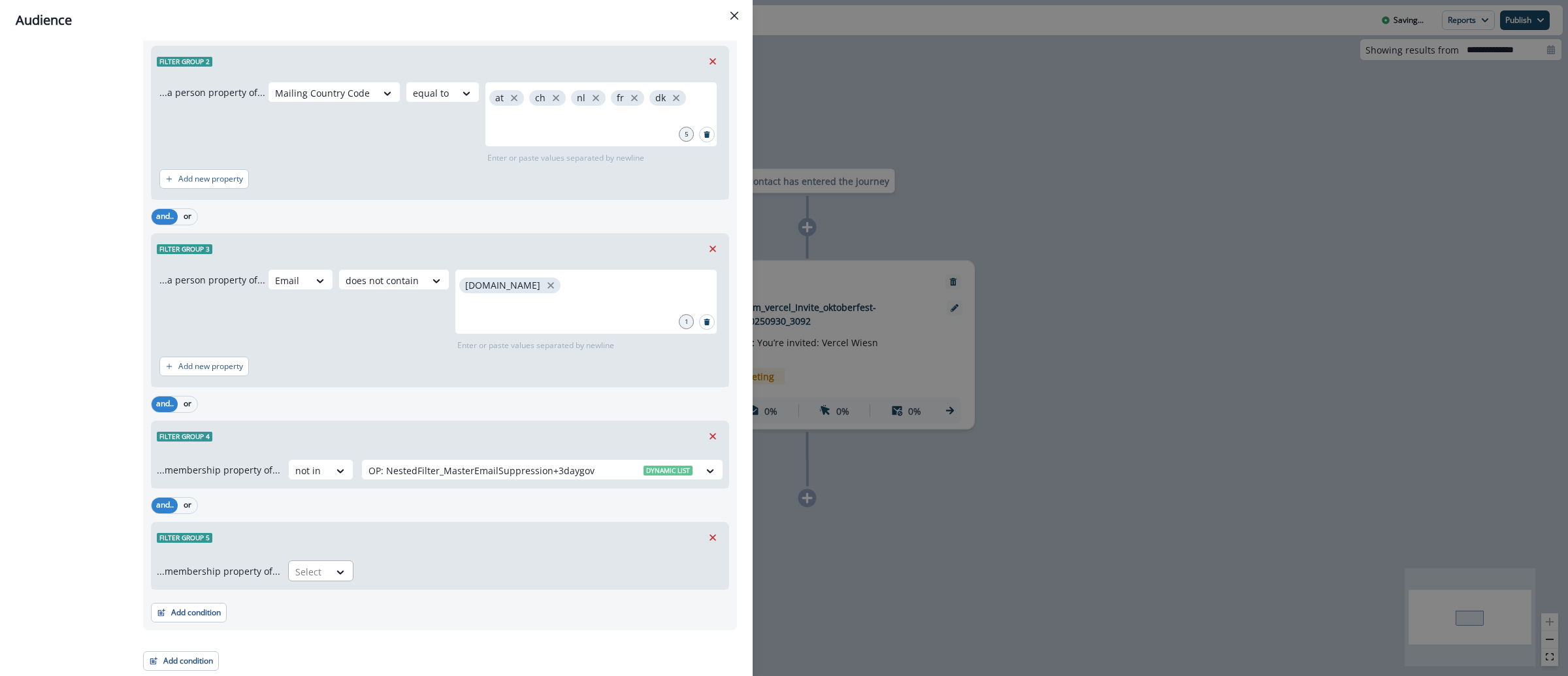
click at [304, 565] on div at bounding box center [308, 572] width 27 height 17
click at [303, 622] on div "not in" at bounding box center [316, 625] width 66 height 24
click at [442, 570] on div at bounding box center [530, 572] width 324 height 17
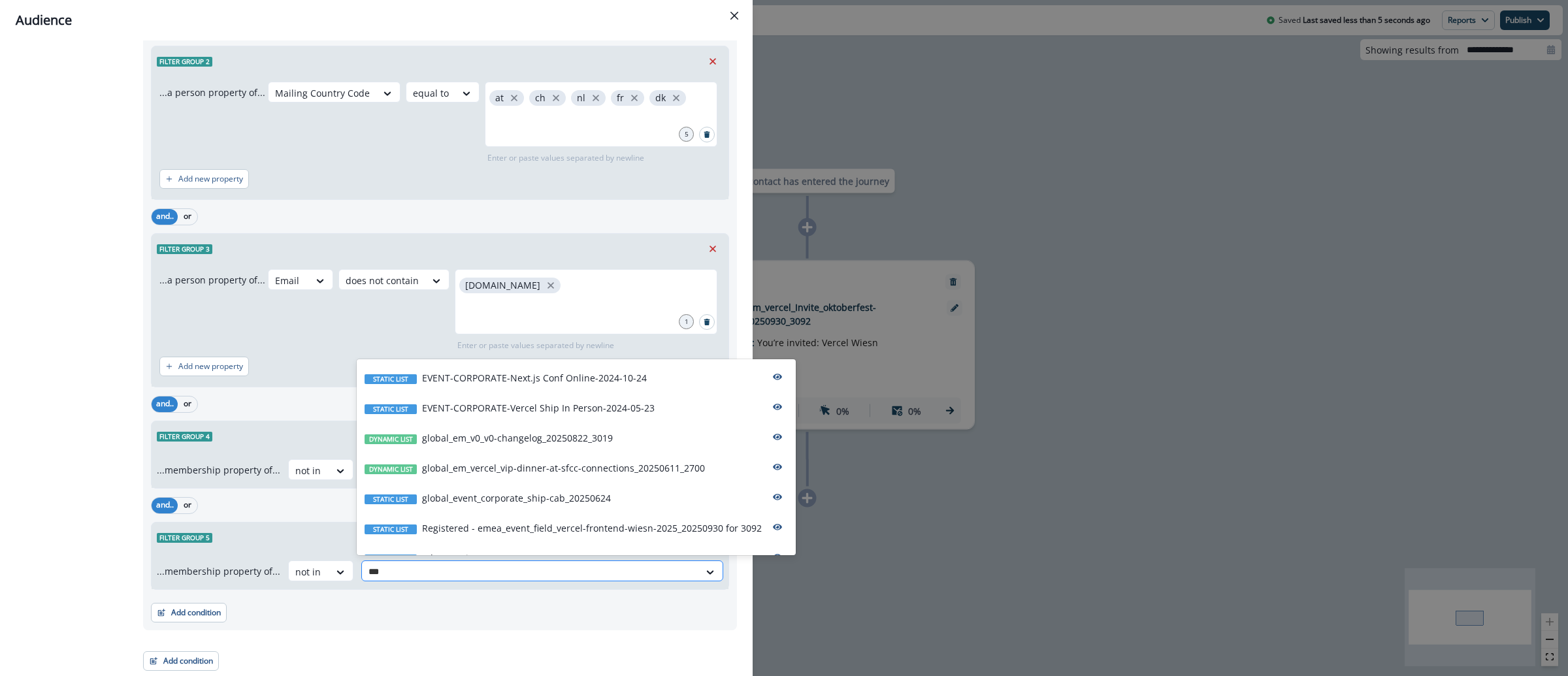
type input "****"
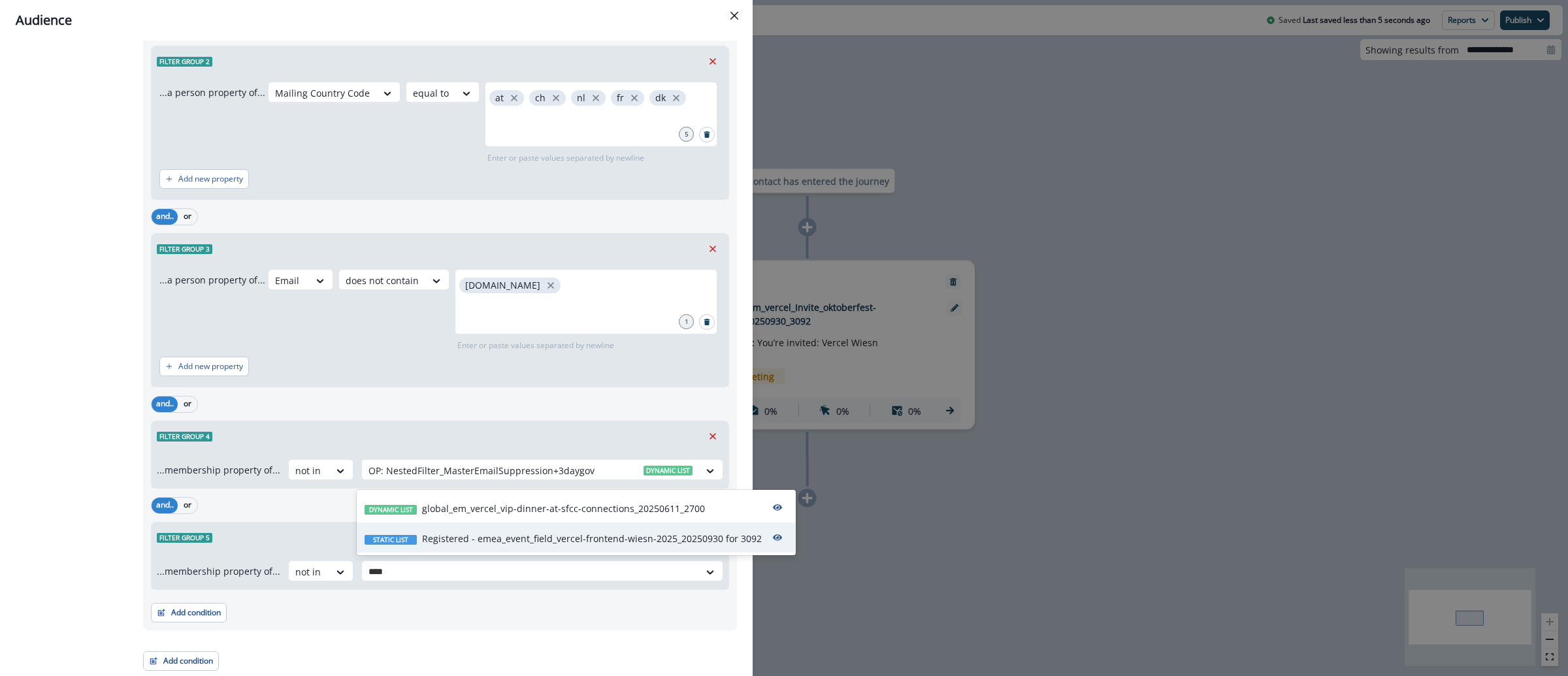
click at [605, 540] on p "Registered - emea_event_field_vercel-frontend-wiesn-2025_20250930 for 3092" at bounding box center [592, 538] width 340 height 14
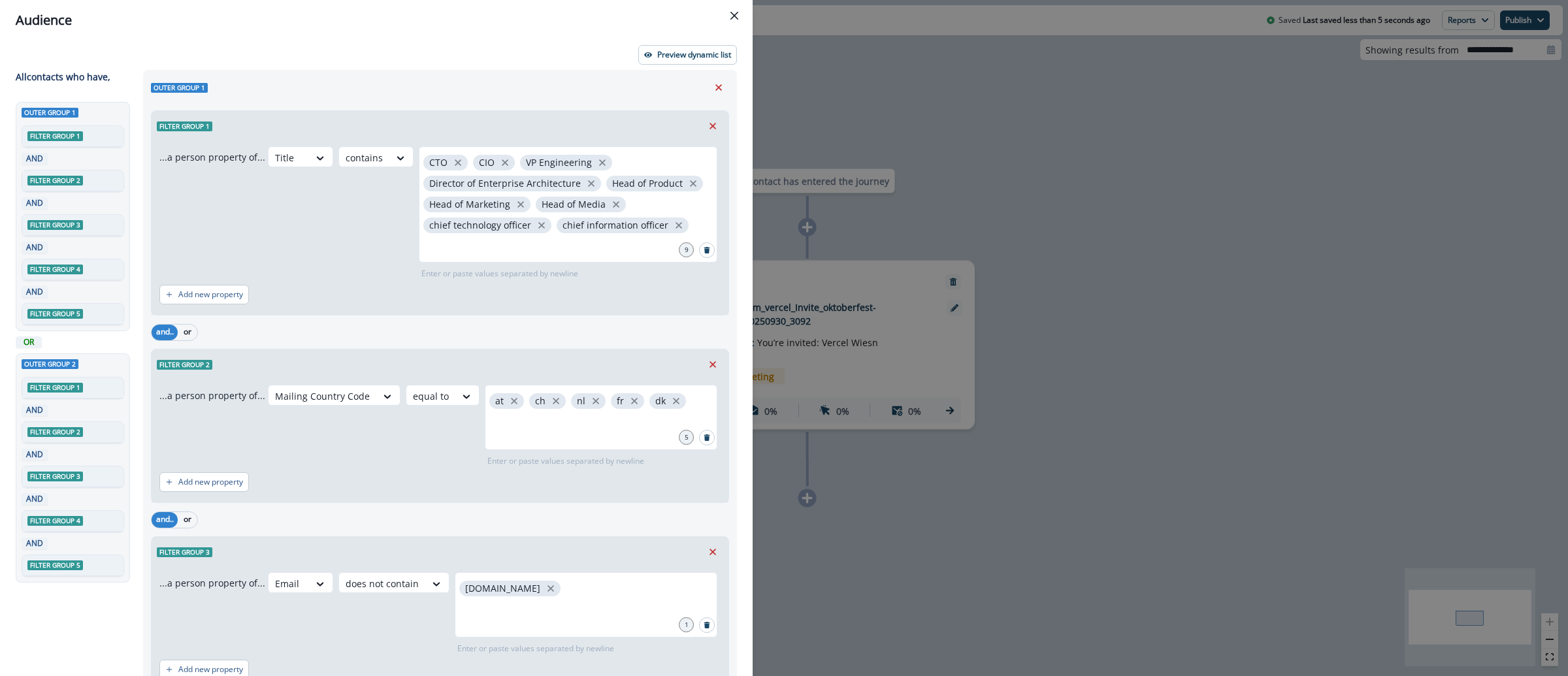
scroll to position [0, 0]
click at [675, 57] on p "Preview dynamic list" at bounding box center [694, 55] width 74 height 9
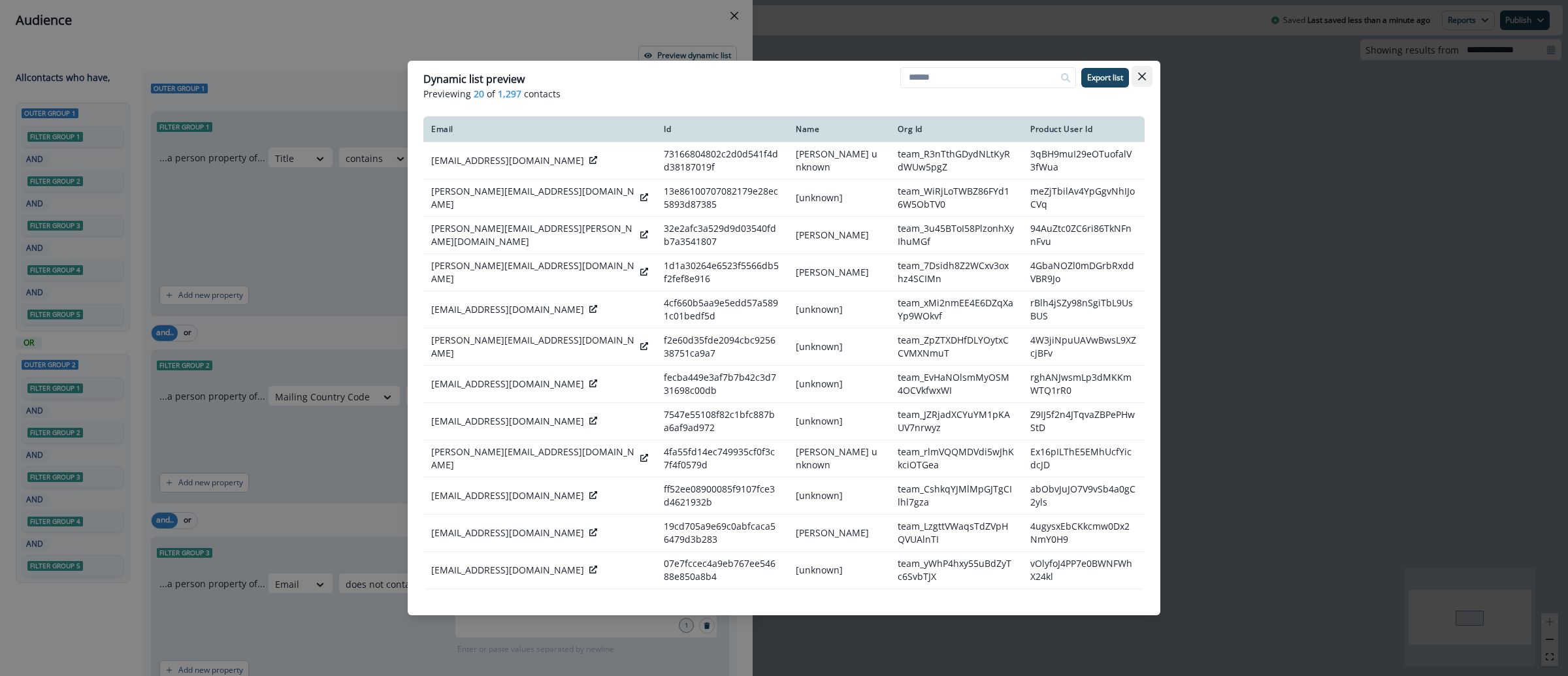
click at [1141, 75] on icon "Close" at bounding box center [1141, 75] width 7 height 7
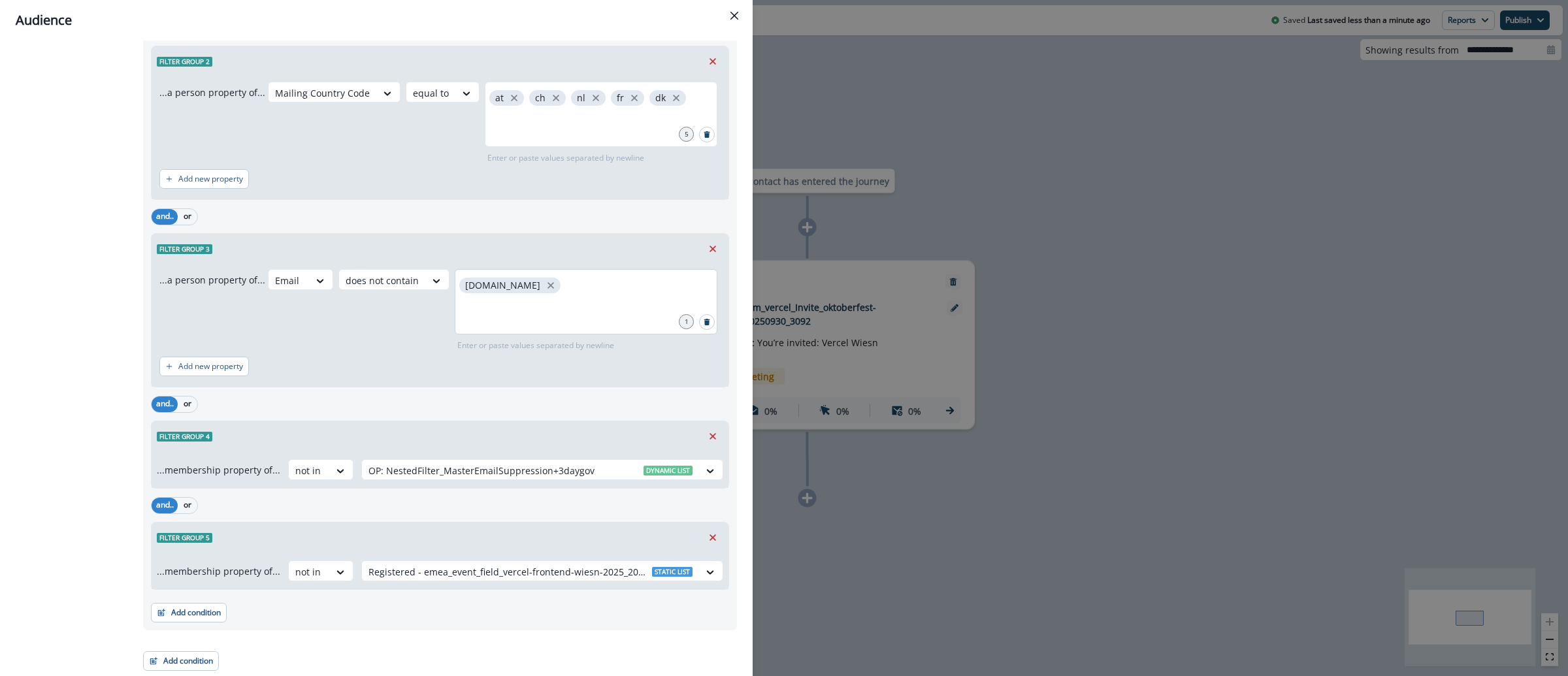
scroll to position [1339, 0]
click at [1097, 131] on div "Audience Preview dynamic list All contact s who have, Outer group 1 Filter grou…" at bounding box center [784, 338] width 1568 height 676
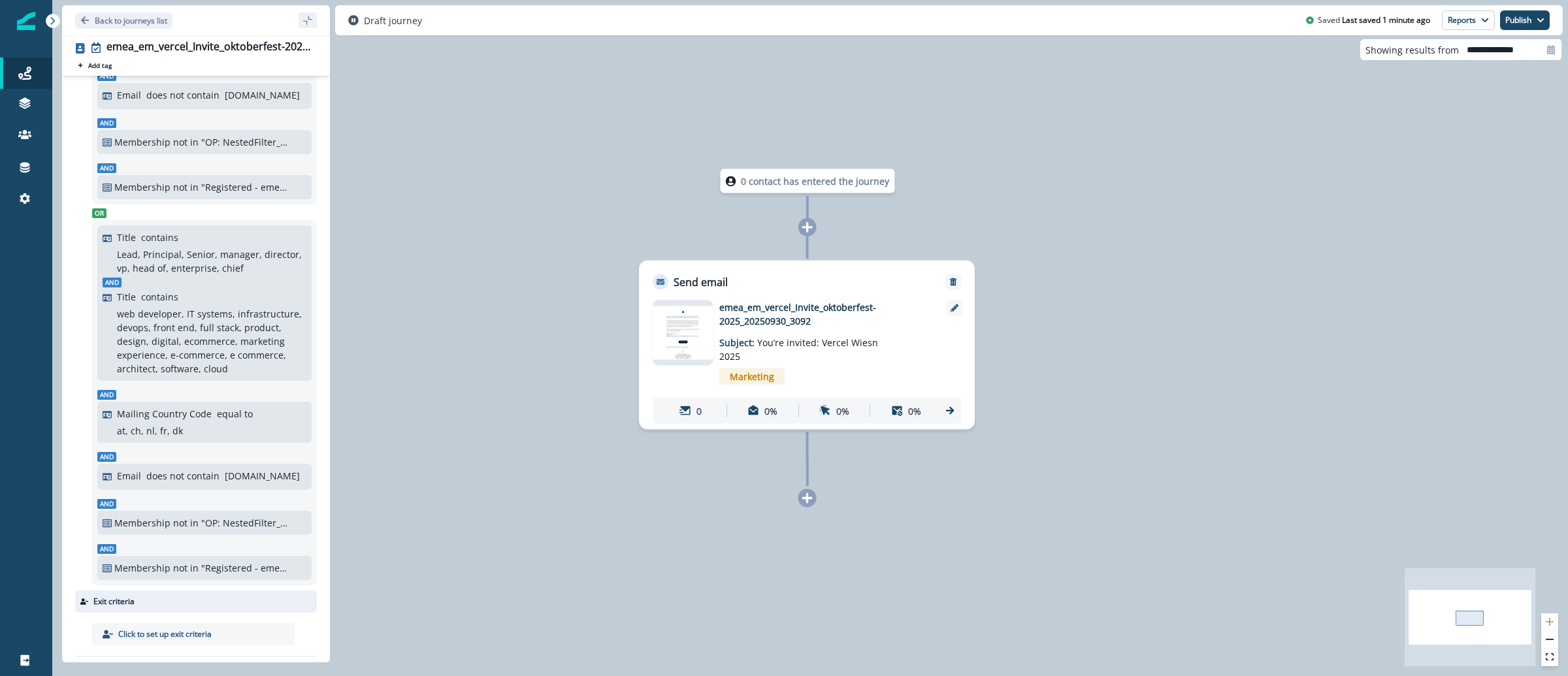
scroll to position [448, 0]
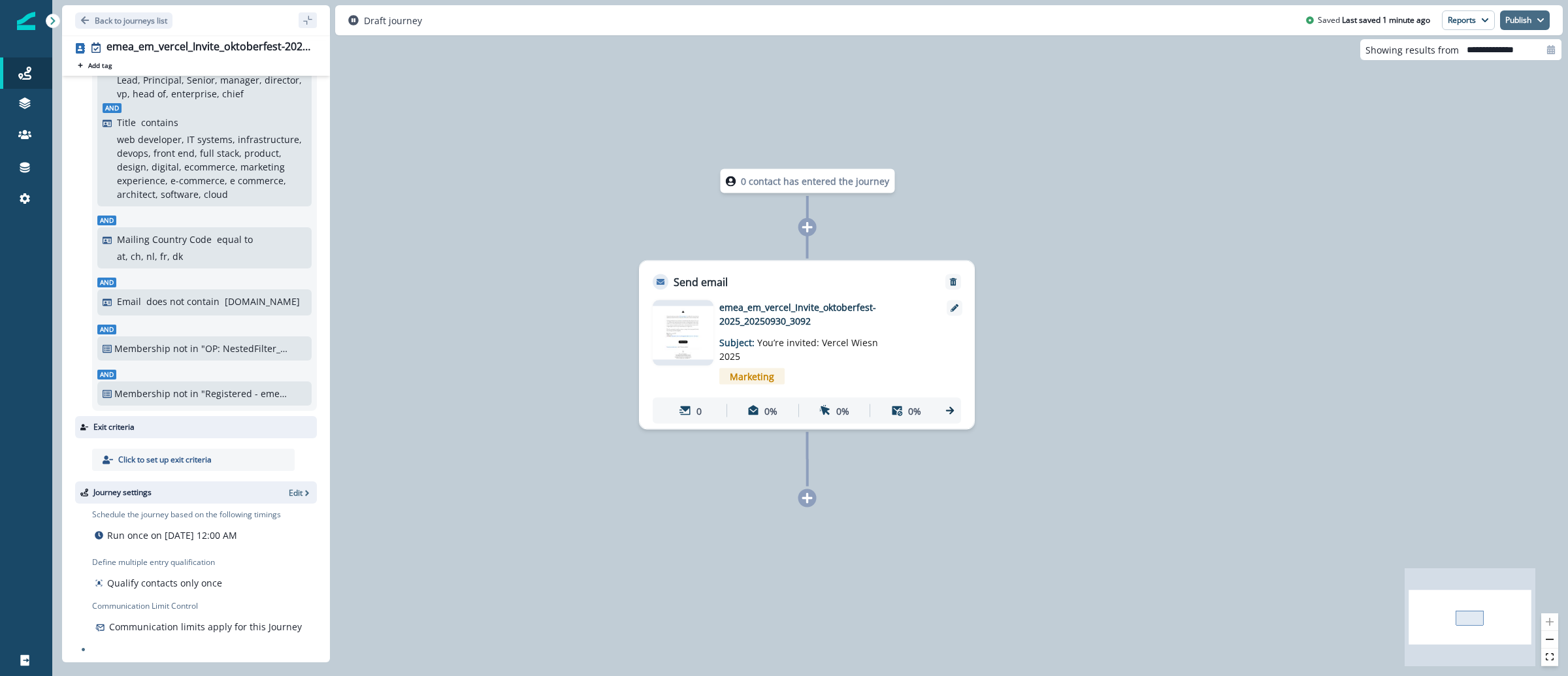
click at [1548, 18] on button "Publish" at bounding box center [1525, 21] width 50 height 20
click at [1493, 48] on button "as active journey" at bounding box center [1477, 53] width 145 height 23
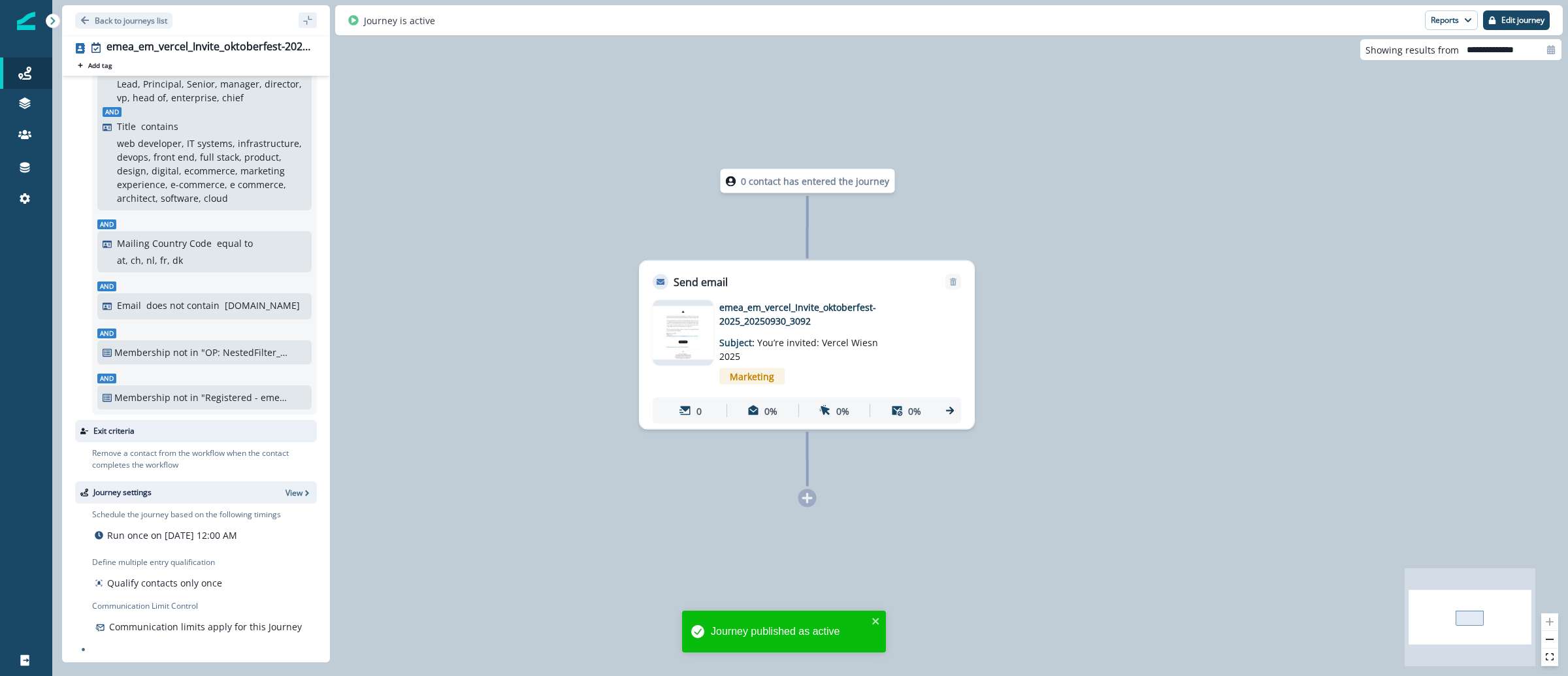
scroll to position [443, 0]
